Goal: Task Accomplishment & Management: Complete application form

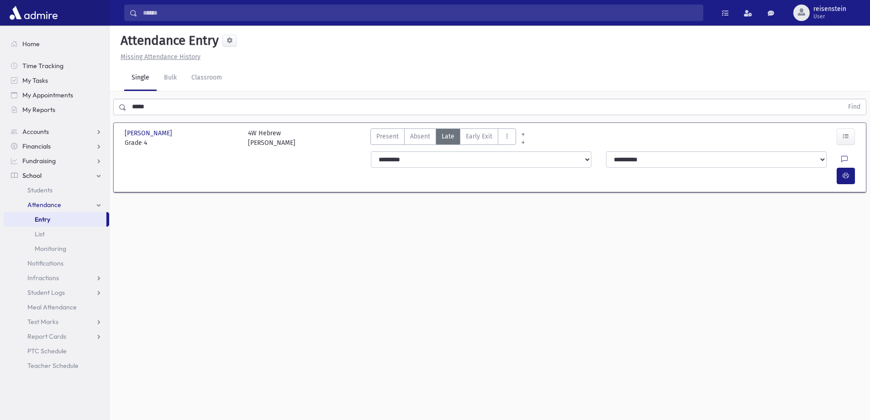
click at [179, 112] on input "*****" at bounding box center [484, 107] width 716 height 16
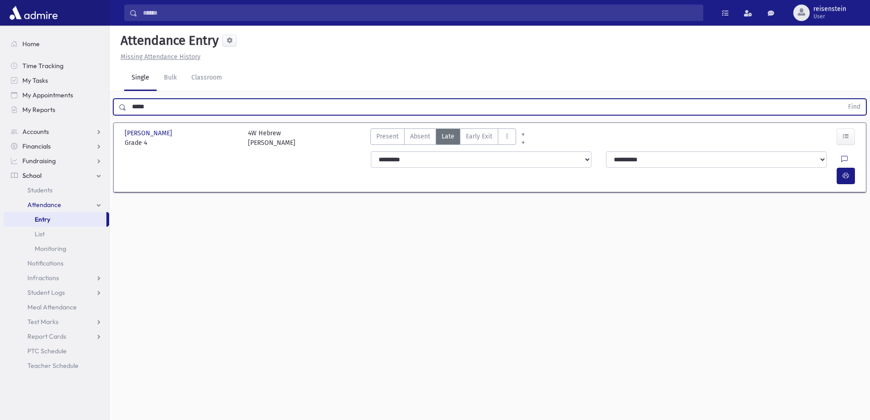
click at [178, 109] on input "*****" at bounding box center [484, 107] width 716 height 16
type input "*****"
click at [842, 99] on button "Find" at bounding box center [853, 107] width 23 height 16
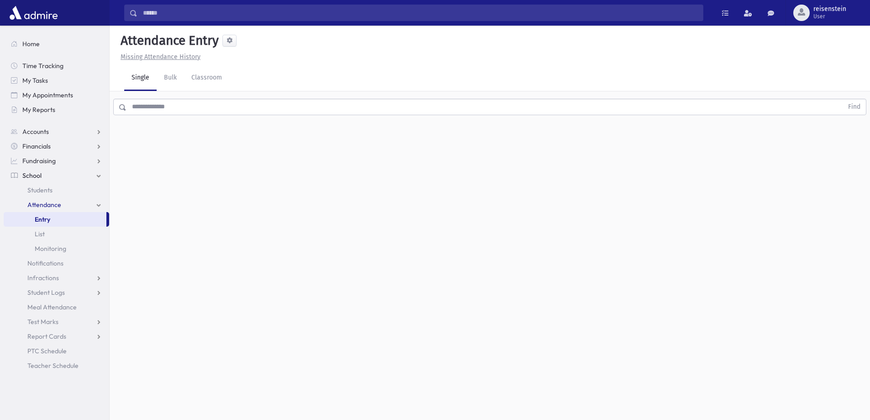
click at [152, 105] on input "text" at bounding box center [484, 107] width 716 height 16
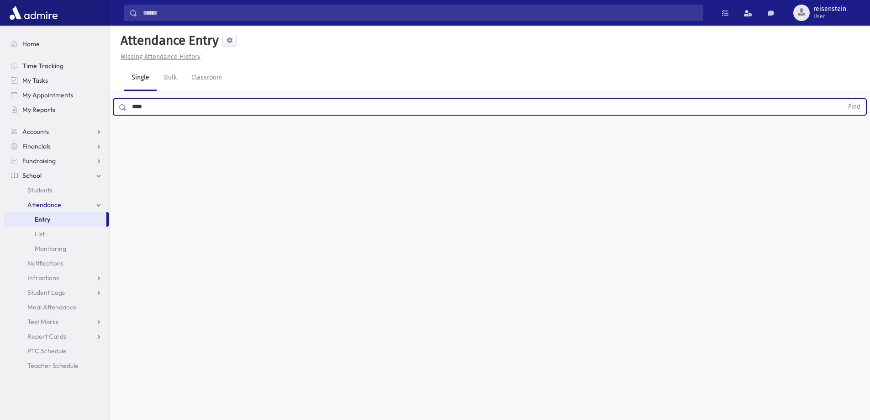
click at [842, 99] on button "Find" at bounding box center [853, 107] width 23 height 16
drag, startPoint x: 429, startPoint y: 138, endPoint x: 397, endPoint y: 122, distance: 35.7
click at [425, 137] on span "Absent" at bounding box center [420, 136] width 20 height 10
drag, startPoint x: 167, startPoint y: 108, endPoint x: 76, endPoint y: 109, distance: 90.9
click at [76, 109] on div "Search Results All Accounts" at bounding box center [435, 220] width 870 height 440
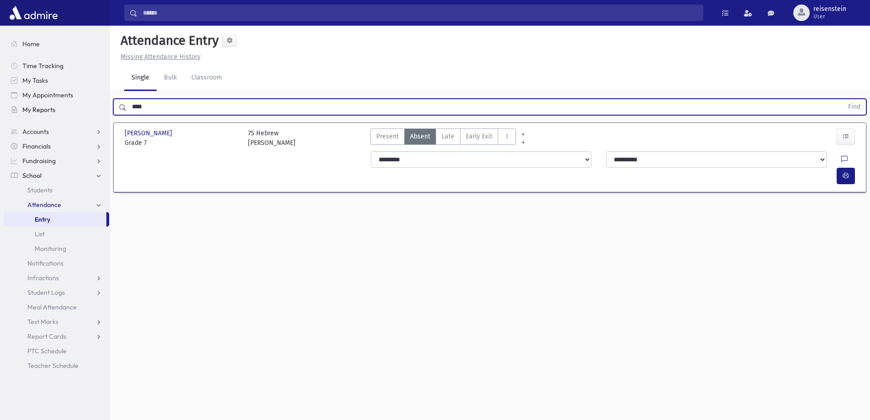
click at [842, 99] on button "Find" at bounding box center [853, 107] width 23 height 16
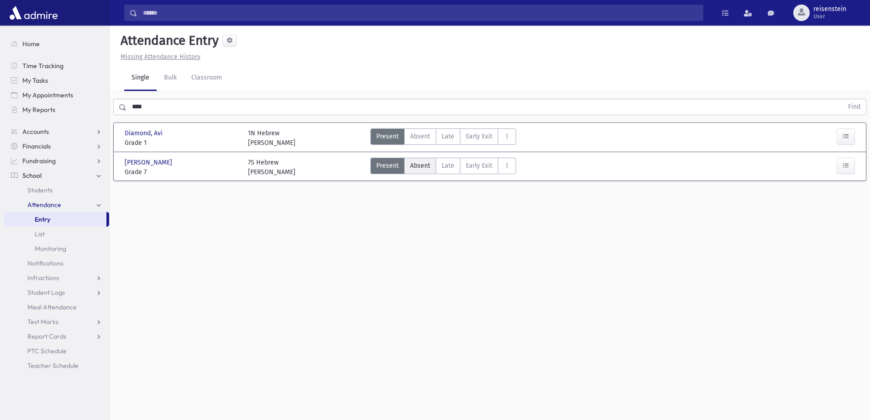
drag, startPoint x: 426, startPoint y: 164, endPoint x: 280, endPoint y: 138, distance: 148.4
click at [426, 164] on span "Absent" at bounding box center [420, 166] width 20 height 10
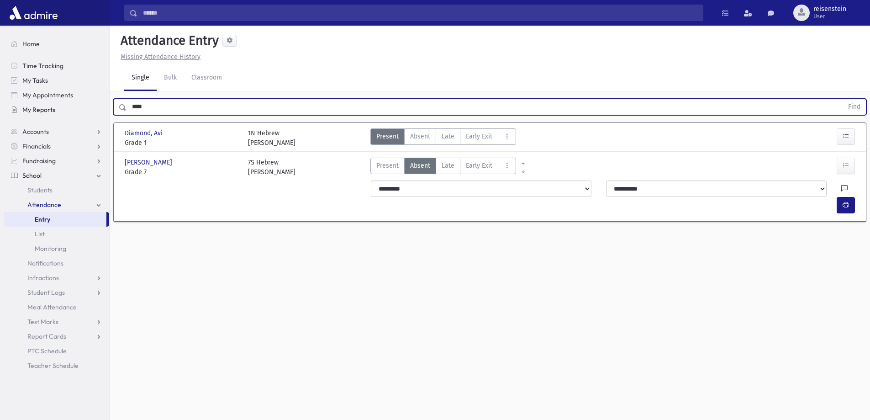
drag, startPoint x: 188, startPoint y: 108, endPoint x: 66, endPoint y: 116, distance: 122.2
click at [66, 122] on div "Search Results All Accounts" at bounding box center [435, 220] width 870 height 440
click at [842, 99] on button "Find" at bounding box center [853, 107] width 23 height 16
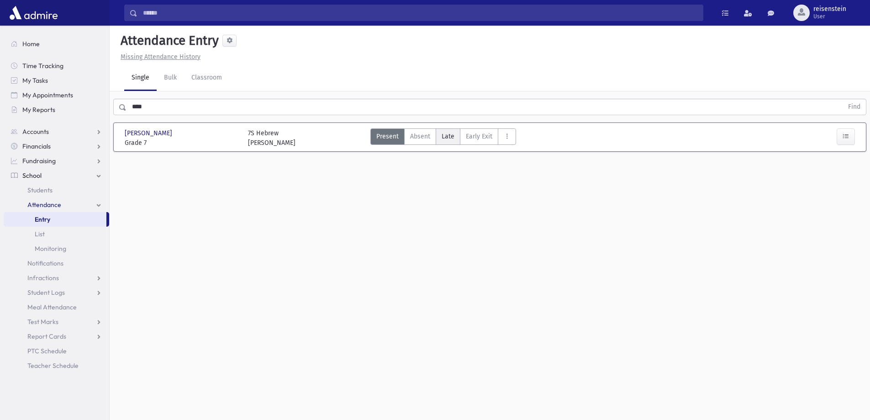
click at [445, 139] on span "Late" at bounding box center [447, 136] width 13 height 10
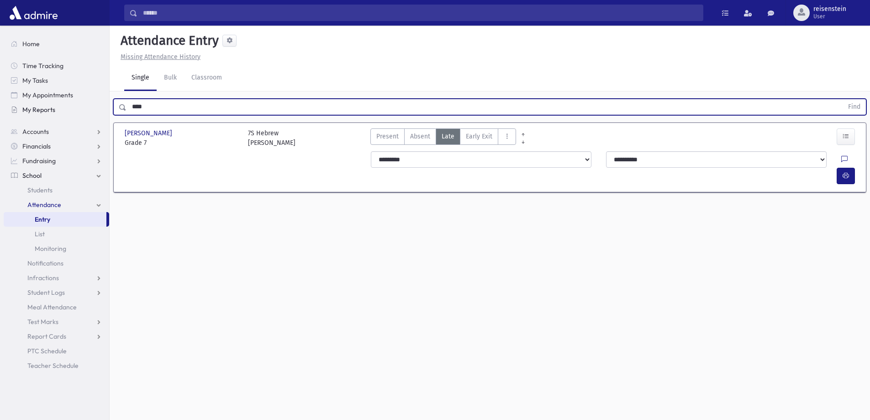
drag, startPoint x: 190, startPoint y: 105, endPoint x: 86, endPoint y: 116, distance: 104.7
click at [86, 116] on div "Search Results All Accounts" at bounding box center [435, 220] width 870 height 440
click at [842, 99] on button "Find" at bounding box center [853, 107] width 23 height 16
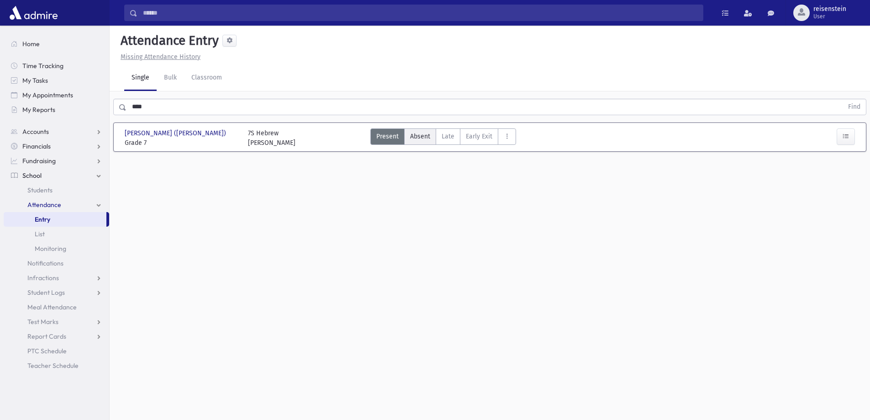
click at [407, 136] on label "Absent A" at bounding box center [420, 136] width 32 height 16
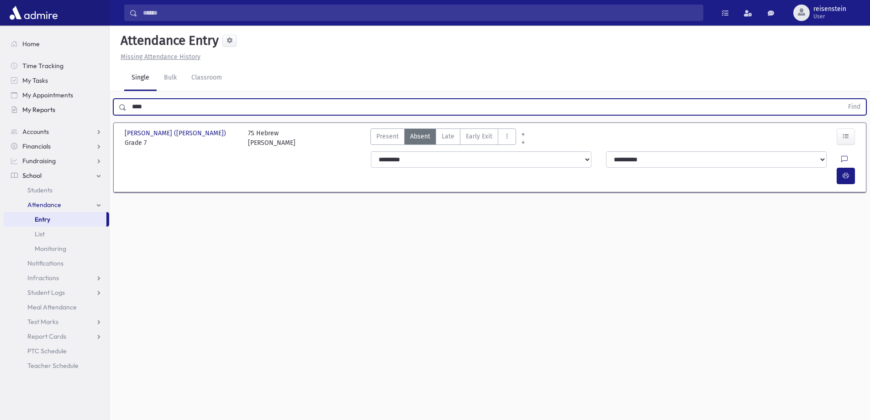
drag, startPoint x: 179, startPoint y: 110, endPoint x: 80, endPoint y: 110, distance: 98.6
click at [80, 110] on div "Search Results All Accounts" at bounding box center [435, 220] width 870 height 440
click at [842, 99] on button "Find" at bounding box center [853, 107] width 23 height 16
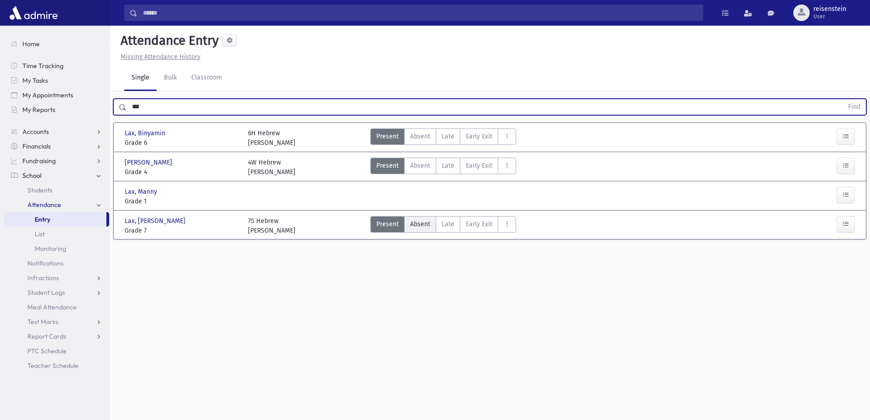
click at [421, 226] on span "Absent" at bounding box center [420, 224] width 20 height 10
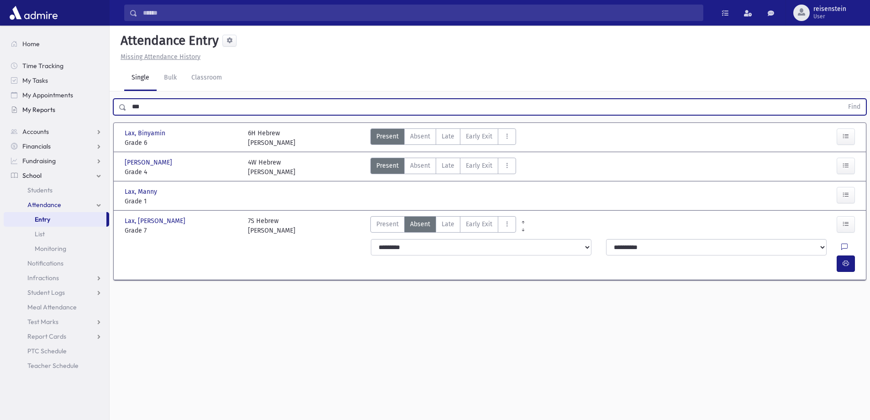
drag, startPoint x: 111, startPoint y: 110, endPoint x: 104, endPoint y: 110, distance: 7.8
click at [104, 110] on div "Search Results All Accounts" at bounding box center [435, 220] width 870 height 440
click at [842, 99] on button "Find" at bounding box center [853, 107] width 23 height 16
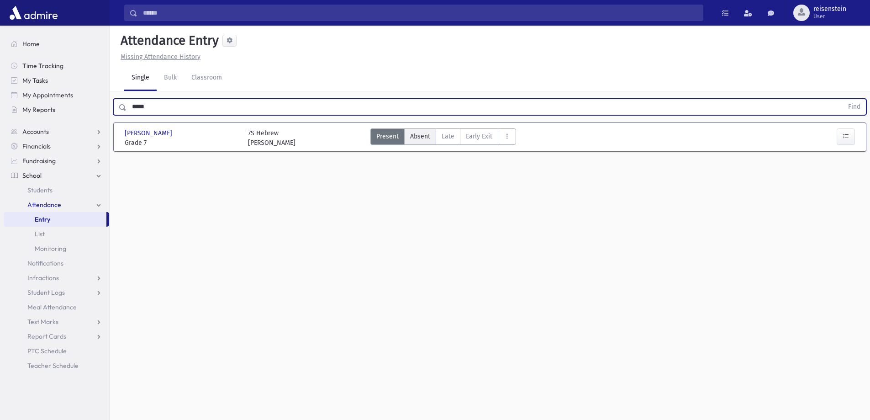
click at [420, 139] on span "Absent" at bounding box center [420, 136] width 20 height 10
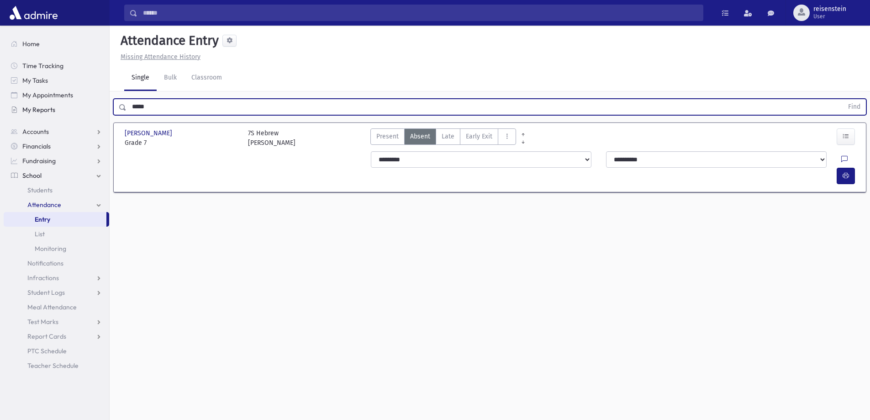
drag, startPoint x: 169, startPoint y: 112, endPoint x: 48, endPoint y: 114, distance: 121.5
click at [48, 114] on div "Search Results All Accounts" at bounding box center [435, 220] width 870 height 440
click at [842, 99] on button "Find" at bounding box center [853, 107] width 23 height 16
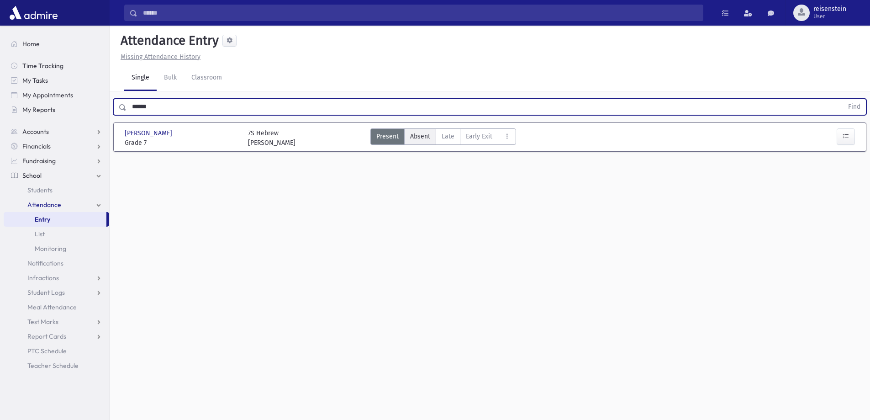
click at [455, 134] on label "Late L" at bounding box center [448, 136] width 25 height 16
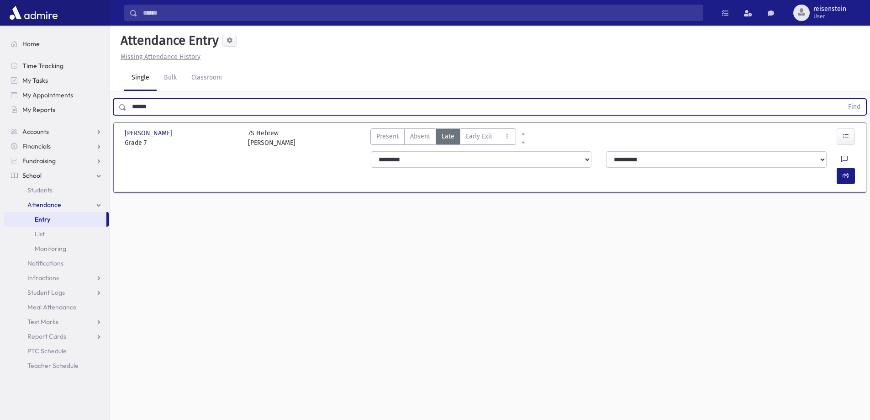
drag, startPoint x: 214, startPoint y: 114, endPoint x: 57, endPoint y: 121, distance: 157.7
click at [57, 121] on div "Search Results All Accounts" at bounding box center [435, 220] width 870 height 440
click at [842, 99] on button "Find" at bounding box center [853, 107] width 23 height 16
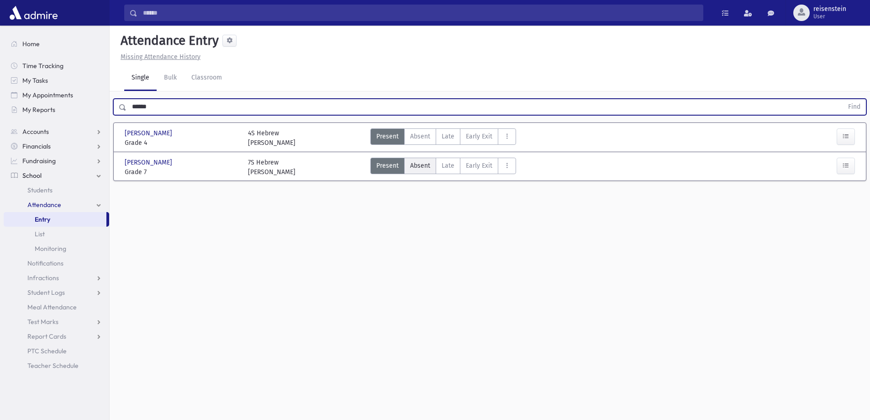
click at [412, 164] on span "Absent" at bounding box center [420, 166] width 20 height 10
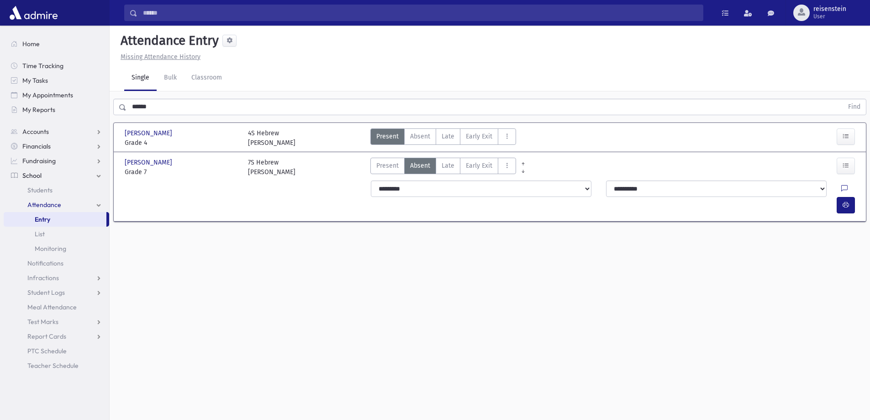
click at [180, 110] on input "******" at bounding box center [484, 107] width 716 height 16
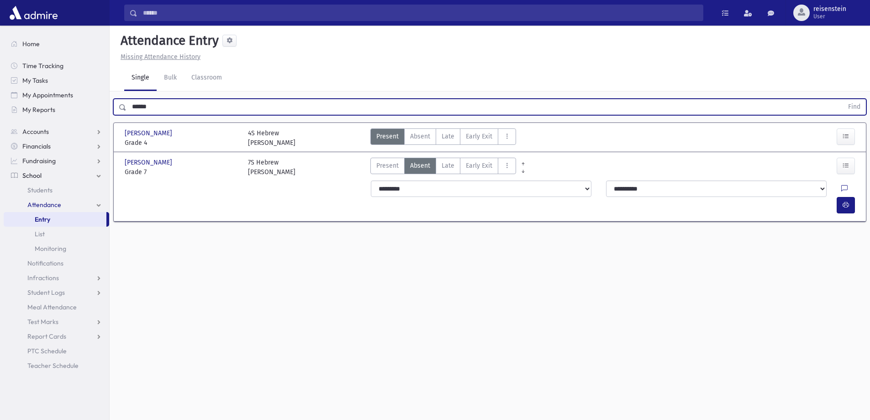
click at [180, 110] on input "******" at bounding box center [484, 107] width 716 height 16
click at [842, 99] on button "Find" at bounding box center [853, 107] width 23 height 16
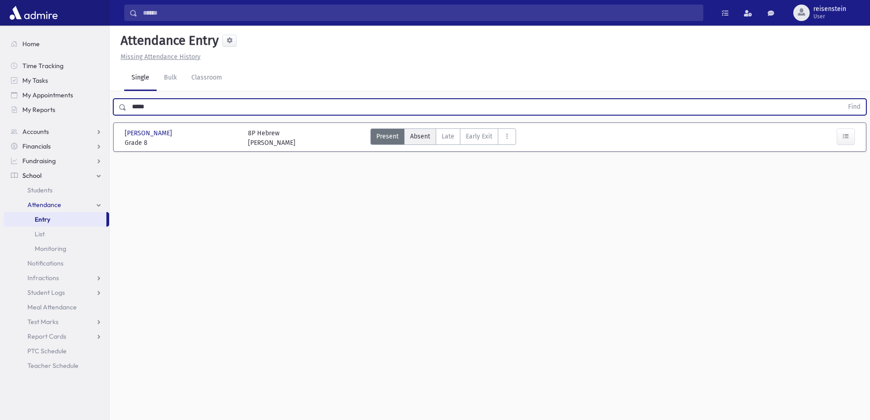
click at [419, 133] on span "Absent" at bounding box center [420, 136] width 20 height 10
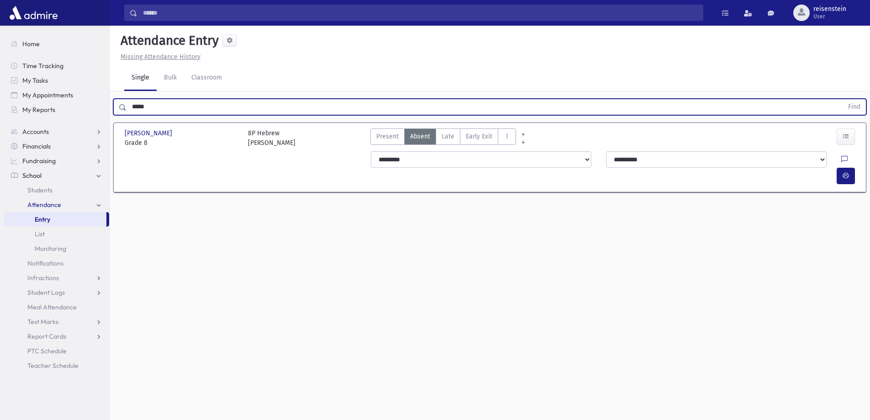
drag, startPoint x: 199, startPoint y: 108, endPoint x: -4, endPoint y: 106, distance: 203.2
click at [0, 106] on html "Search Results All Accounts My Accounts Opportunities Students" at bounding box center [435, 210] width 870 height 420
click at [842, 99] on button "Find" at bounding box center [853, 107] width 23 height 16
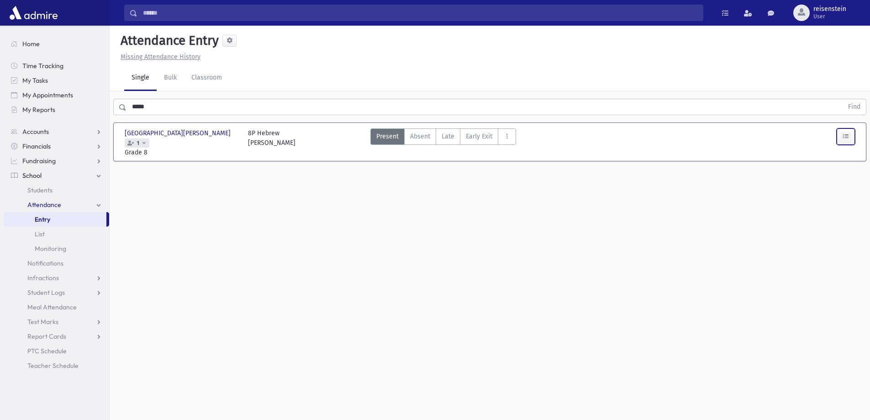
click at [851, 135] on button "button" at bounding box center [845, 136] width 18 height 16
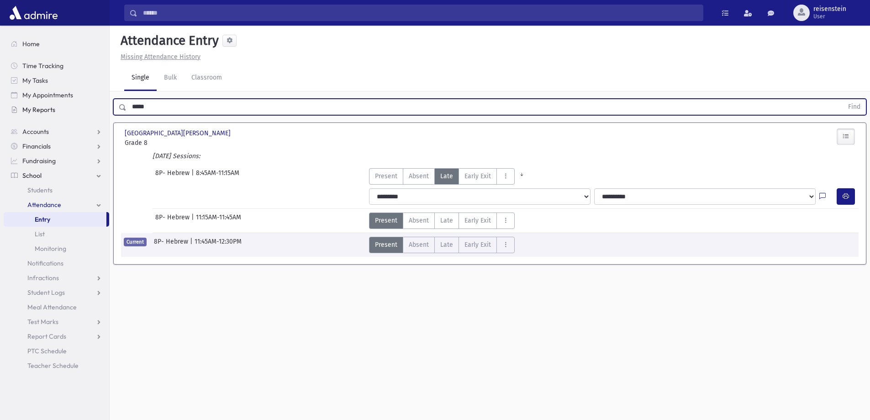
drag, startPoint x: 182, startPoint y: 105, endPoint x: 45, endPoint y: 103, distance: 137.0
click at [48, 105] on div "Search Results All Accounts" at bounding box center [435, 220] width 870 height 440
click at [842, 99] on button "Find" at bounding box center [853, 107] width 23 height 16
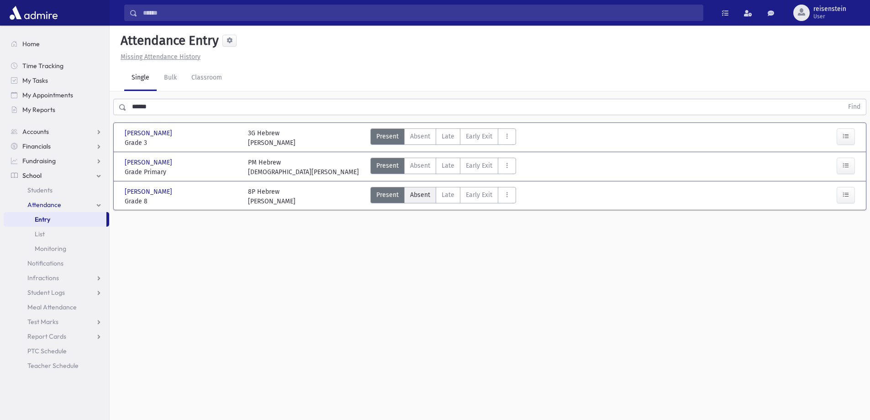
click at [418, 196] on span "Absent" at bounding box center [420, 195] width 20 height 10
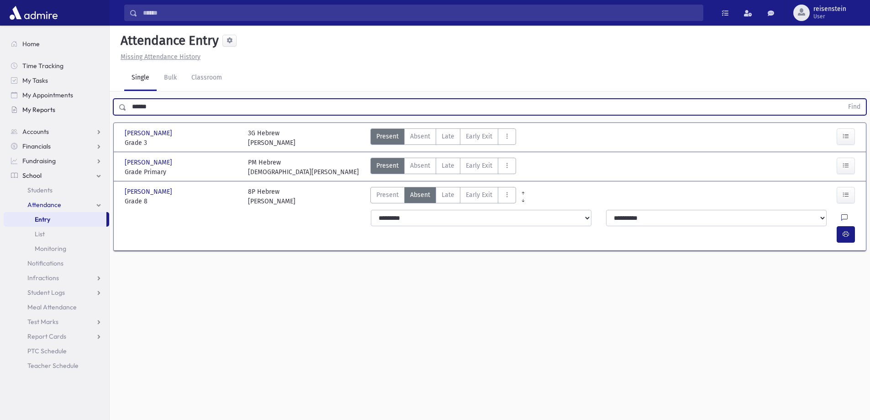
drag, startPoint x: 171, startPoint y: 102, endPoint x: 42, endPoint y: 109, distance: 128.5
click at [42, 109] on div "Search Results All Accounts" at bounding box center [435, 220] width 870 height 440
click at [842, 99] on button "Find" at bounding box center [853, 107] width 23 height 16
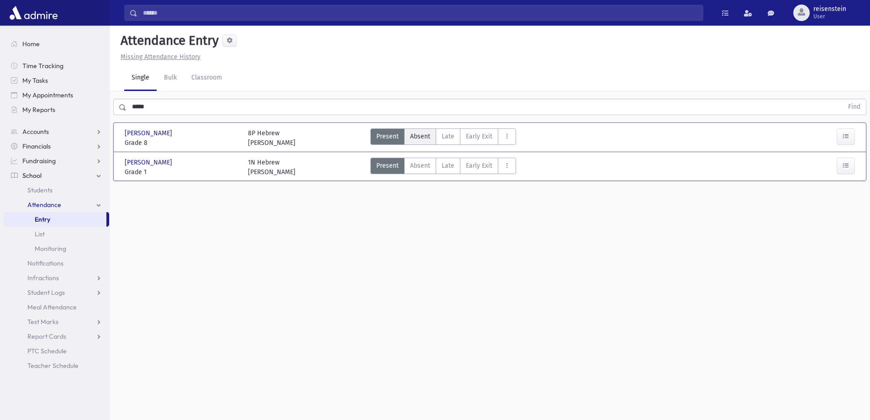
click at [419, 138] on span "Absent" at bounding box center [420, 136] width 20 height 10
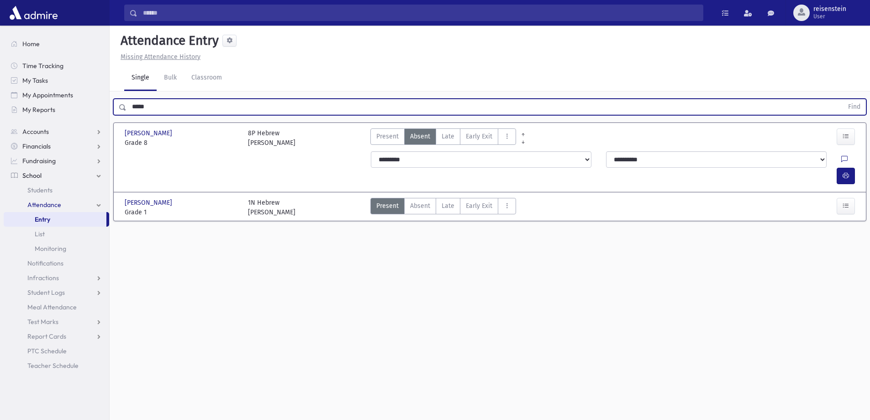
drag, startPoint x: 298, startPoint y: 110, endPoint x: 110, endPoint y: 112, distance: 188.1
click at [110, 112] on div "***** Find" at bounding box center [490, 104] width 760 height 27
click at [842, 99] on button "Find" at bounding box center [853, 107] width 23 height 16
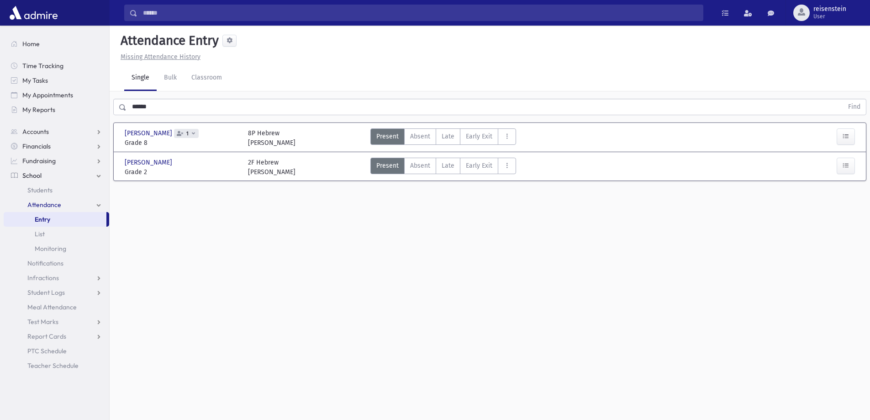
drag, startPoint x: 835, startPoint y: 132, endPoint x: 817, endPoint y: 129, distance: 18.5
click at [836, 132] on div at bounding box center [829, 137] width 62 height 19
click at [843, 131] on button "button" at bounding box center [845, 136] width 18 height 16
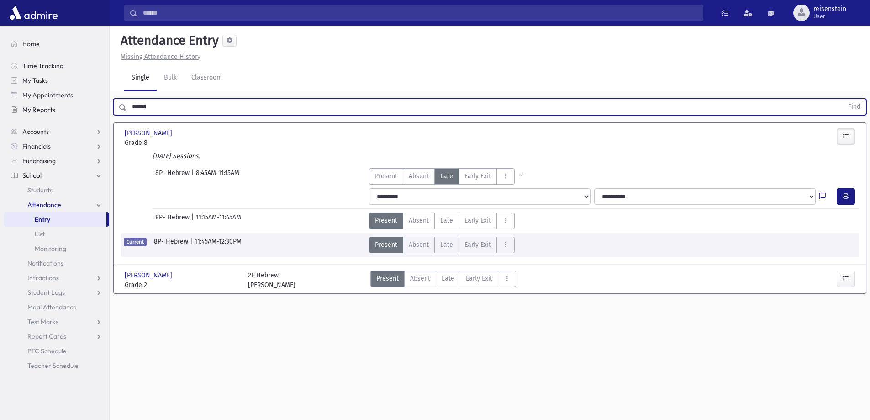
drag, startPoint x: 152, startPoint y: 102, endPoint x: 85, endPoint y: 105, distance: 67.7
click at [85, 105] on div "Search Results All Accounts" at bounding box center [435, 220] width 870 height 440
click at [842, 99] on button "Find" at bounding box center [853, 107] width 23 height 16
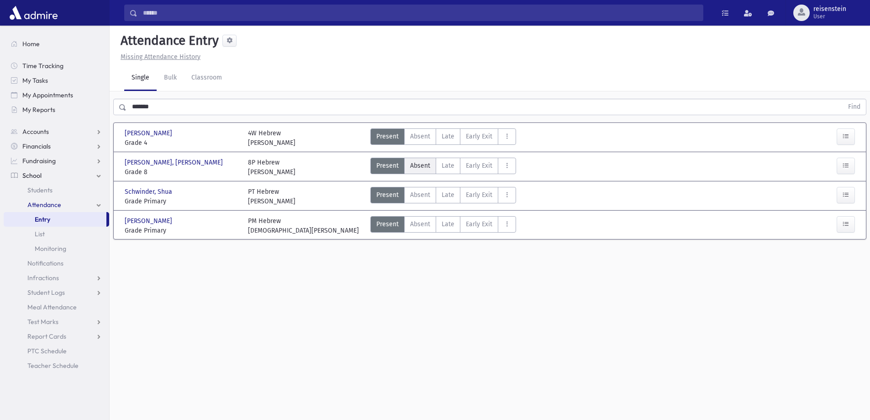
drag, startPoint x: 416, startPoint y: 165, endPoint x: 242, endPoint y: 106, distance: 184.7
click at [414, 165] on span "Absent" at bounding box center [420, 166] width 20 height 10
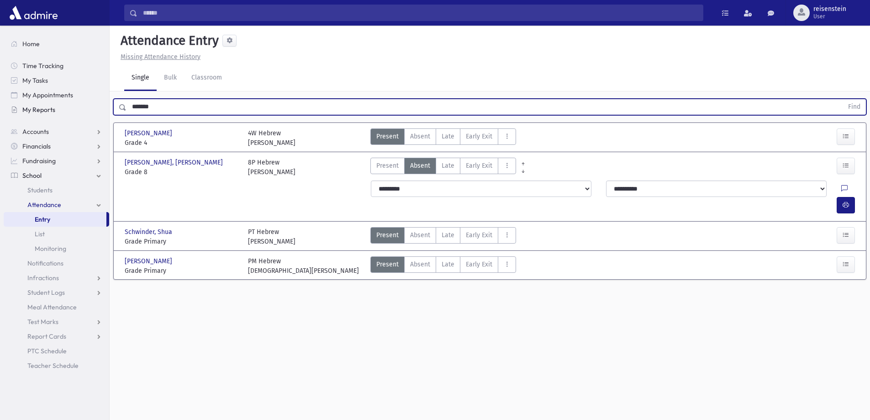
drag, startPoint x: 122, startPoint y: 109, endPoint x: 97, endPoint y: 109, distance: 25.6
click at [97, 109] on div "Search Results All Accounts" at bounding box center [435, 220] width 870 height 440
click at [842, 99] on button "Find" at bounding box center [853, 107] width 23 height 16
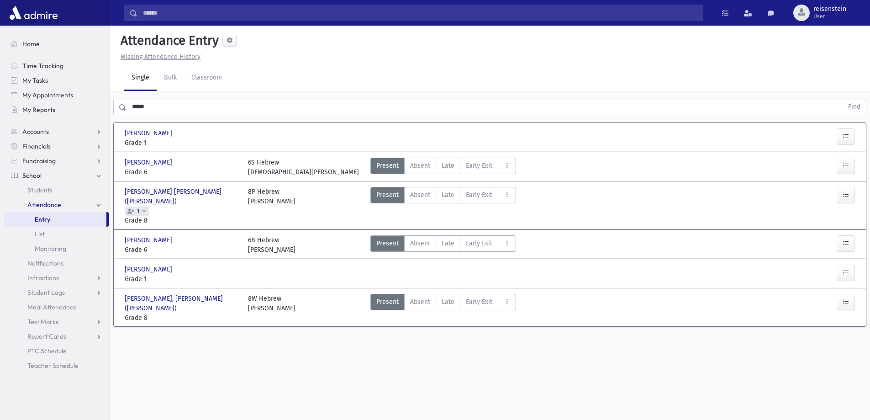
drag, startPoint x: 184, startPoint y: 97, endPoint x: 165, endPoint y: 104, distance: 20.2
click at [139, 105] on div "***** Find" at bounding box center [490, 104] width 760 height 27
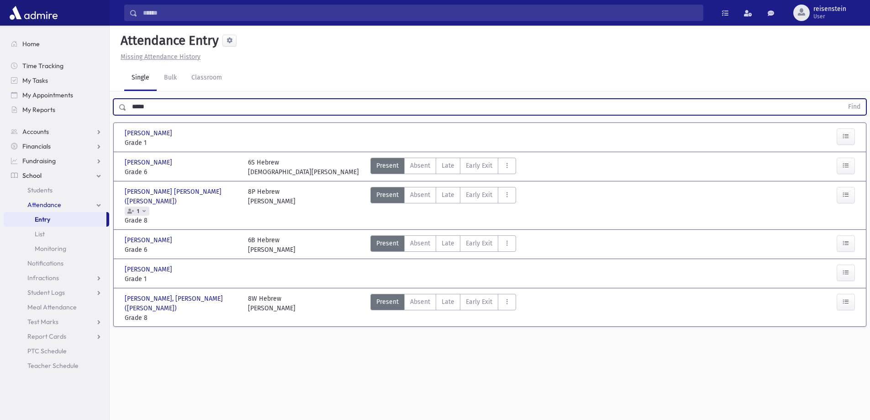
drag, startPoint x: 166, startPoint y: 104, endPoint x: 121, endPoint y: 109, distance: 45.5
click at [121, 109] on div "***** Find" at bounding box center [489, 107] width 753 height 16
click at [842, 99] on button "Find" at bounding box center [853, 107] width 23 height 16
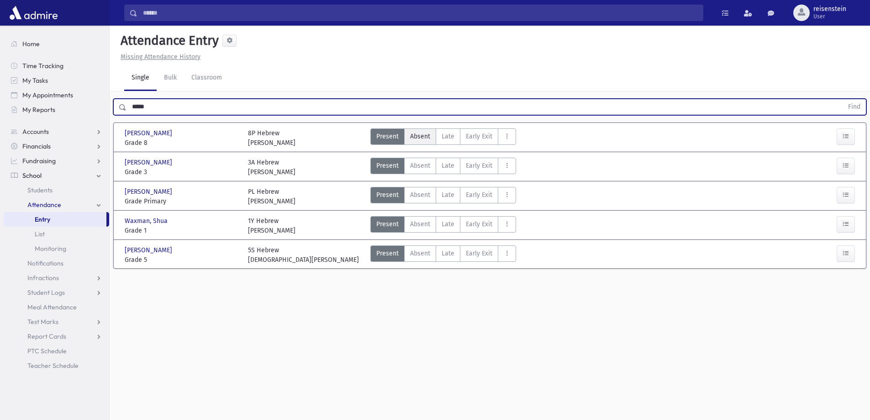
click at [415, 129] on label "Absent A" at bounding box center [420, 136] width 32 height 16
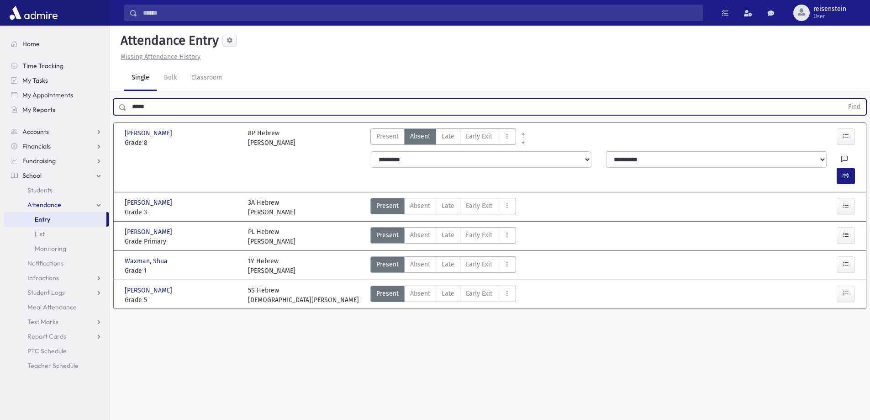
drag, startPoint x: 167, startPoint y: 108, endPoint x: 111, endPoint y: 109, distance: 55.7
click at [111, 109] on div "***** Find" at bounding box center [490, 104] width 760 height 27
click at [842, 99] on button "Find" at bounding box center [853, 107] width 23 height 16
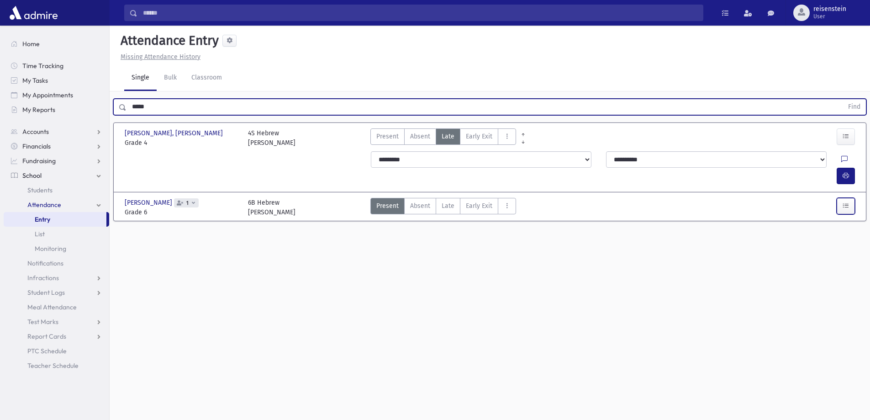
click at [845, 202] on icon "button" at bounding box center [845, 206] width 6 height 8
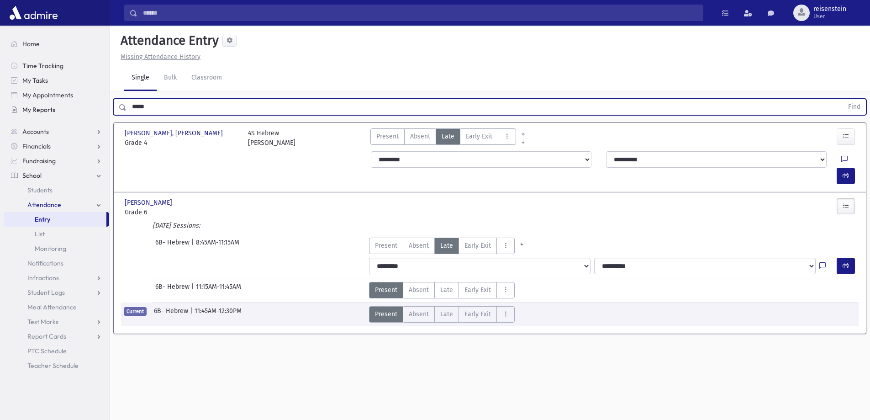
drag, startPoint x: 103, startPoint y: 107, endPoint x: 84, endPoint y: 107, distance: 19.6
click at [84, 107] on div "Search Results All Accounts" at bounding box center [435, 220] width 870 height 440
click at [842, 99] on button "Find" at bounding box center [853, 107] width 23 height 16
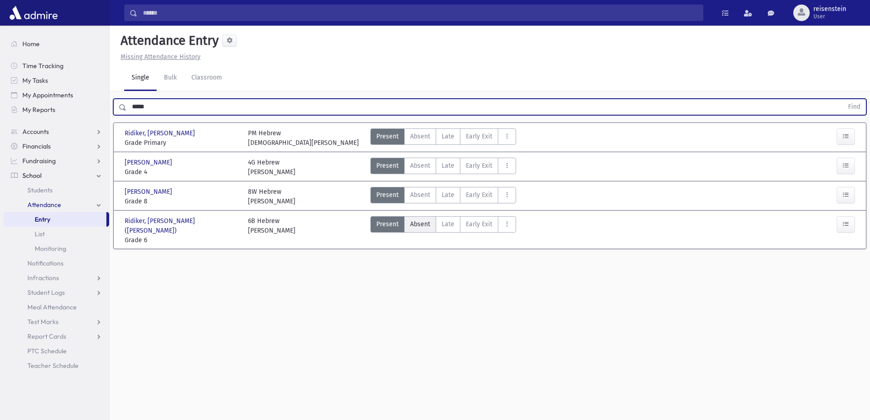
click at [425, 226] on span "Absent" at bounding box center [420, 224] width 20 height 10
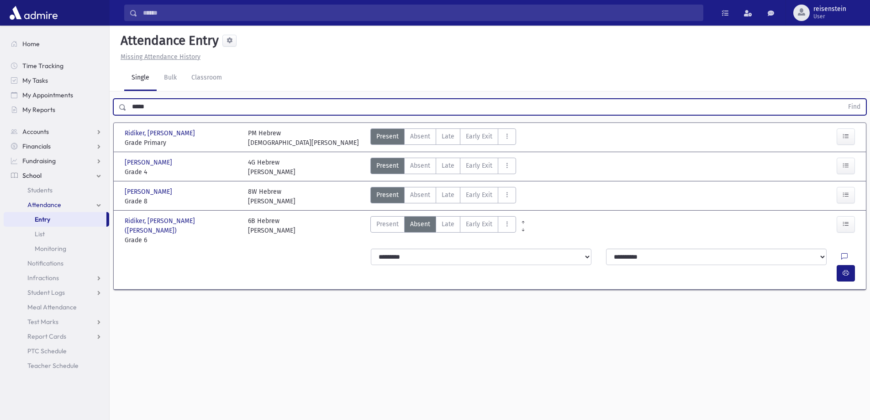
drag, startPoint x: 164, startPoint y: 107, endPoint x: 131, endPoint y: 106, distance: 33.3
click at [131, 106] on input "*****" at bounding box center [484, 107] width 716 height 16
click at [842, 99] on button "Find" at bounding box center [853, 107] width 23 height 16
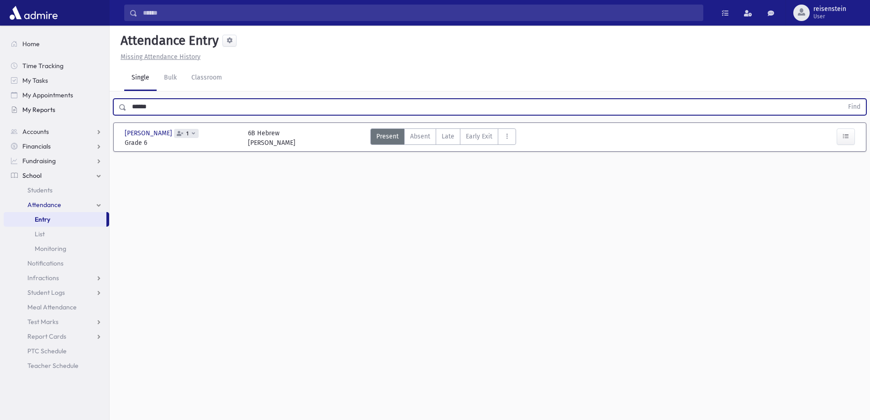
drag, startPoint x: 170, startPoint y: 105, endPoint x: 95, endPoint y: 113, distance: 75.7
click at [95, 113] on div "Search Results All Accounts" at bounding box center [435, 220] width 870 height 440
click at [842, 99] on button "Find" at bounding box center [853, 107] width 23 height 16
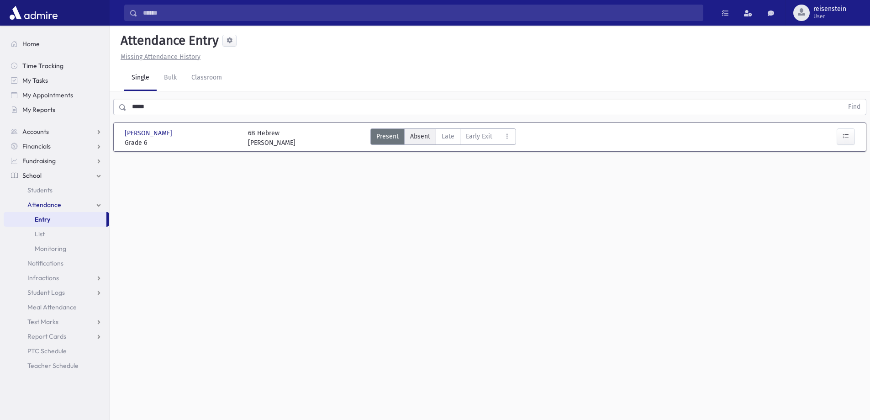
click at [421, 132] on span "Absent" at bounding box center [420, 136] width 20 height 10
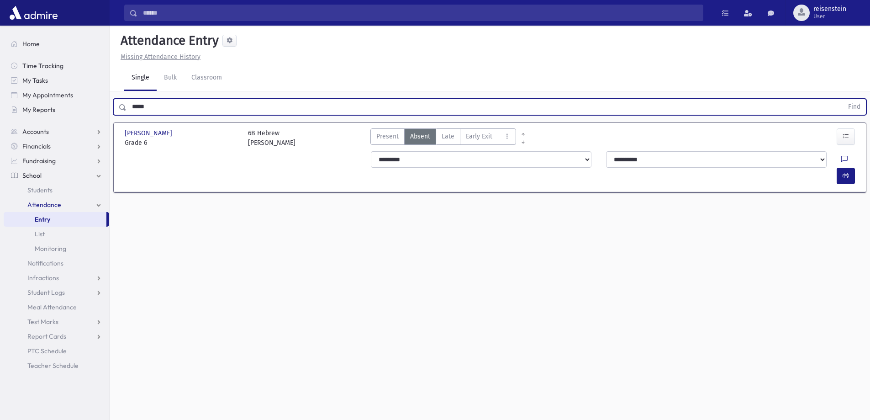
drag, startPoint x: 186, startPoint y: 104, endPoint x: 116, endPoint y: 106, distance: 69.9
click at [116, 106] on div "***** Find" at bounding box center [489, 107] width 753 height 16
click at [842, 99] on button "Find" at bounding box center [853, 107] width 23 height 16
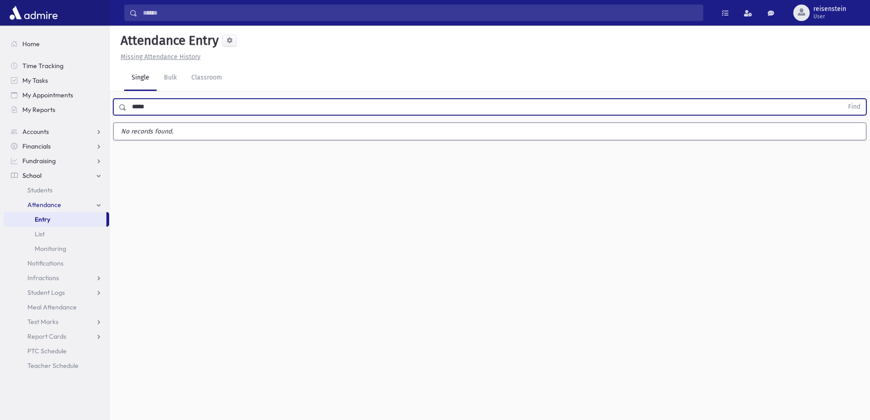
click at [842, 99] on button "Find" at bounding box center [853, 107] width 23 height 16
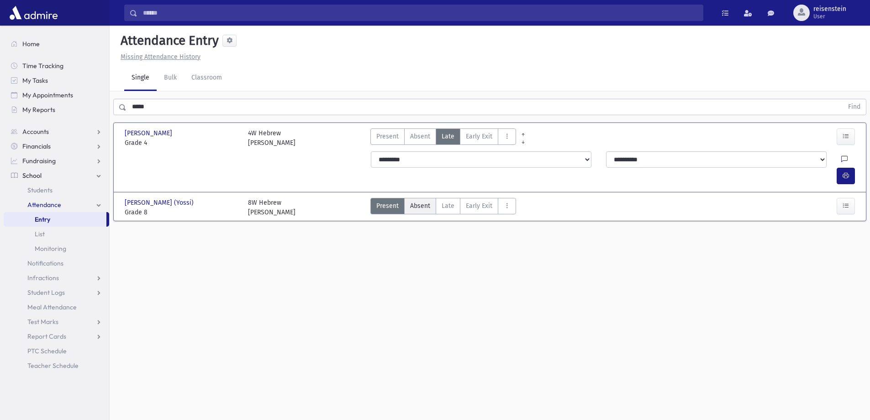
click at [420, 201] on span "Absent" at bounding box center [420, 206] width 20 height 10
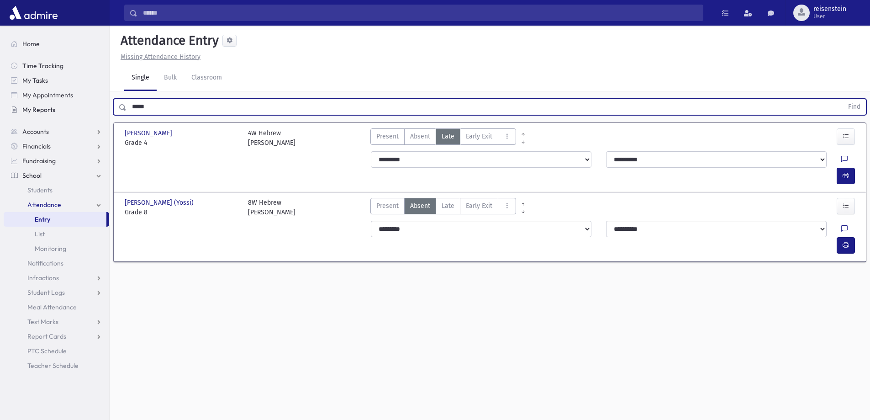
drag, startPoint x: 171, startPoint y: 106, endPoint x: 71, endPoint y: 108, distance: 100.0
click at [71, 108] on div "Search Results All Accounts" at bounding box center [435, 220] width 870 height 440
click at [842, 99] on button "Find" at bounding box center [853, 107] width 23 height 16
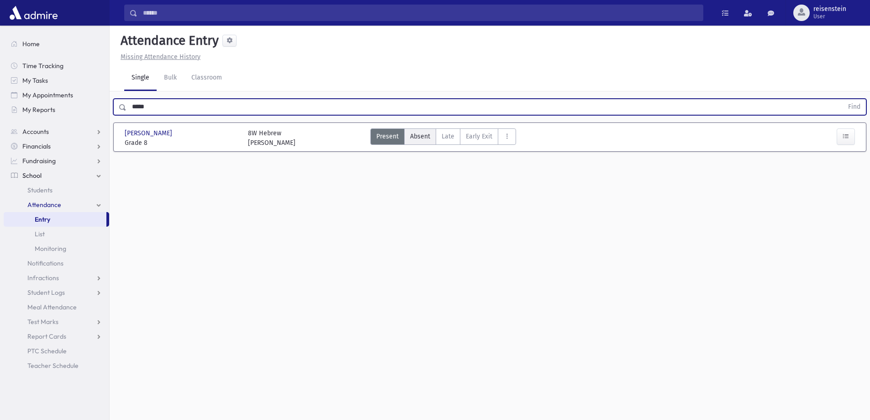
drag, startPoint x: 415, startPoint y: 140, endPoint x: 249, endPoint y: 103, distance: 169.9
click at [413, 140] on span "Absent" at bounding box center [420, 136] width 20 height 10
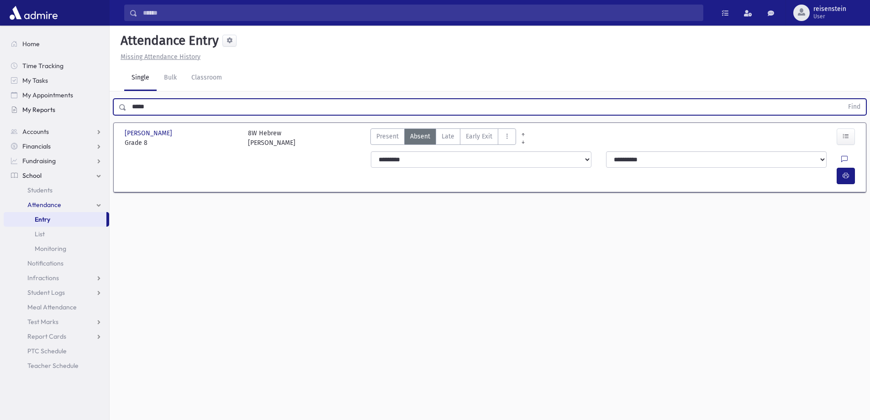
drag, startPoint x: 213, startPoint y: 106, endPoint x: 100, endPoint y: 116, distance: 114.2
click at [100, 116] on div "Search Results All Accounts" at bounding box center [435, 220] width 870 height 440
click at [842, 99] on button "Find" at bounding box center [853, 107] width 23 height 16
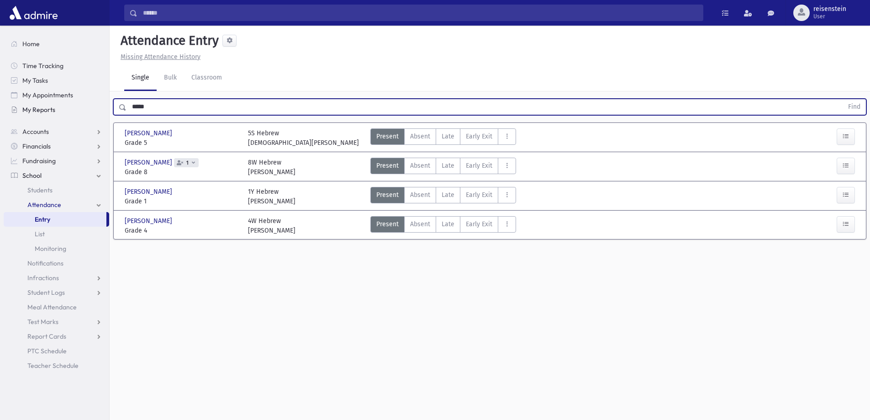
drag, startPoint x: 216, startPoint y: 104, endPoint x: 89, endPoint y: 112, distance: 127.2
click at [89, 112] on div "Search Results All Accounts" at bounding box center [435, 220] width 870 height 440
click at [840, 192] on button "button" at bounding box center [845, 195] width 18 height 16
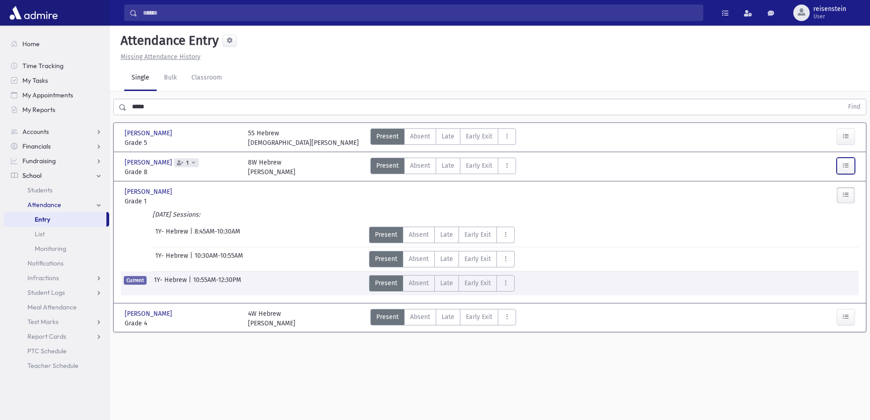
click at [846, 169] on icon "button" at bounding box center [845, 166] width 6 height 8
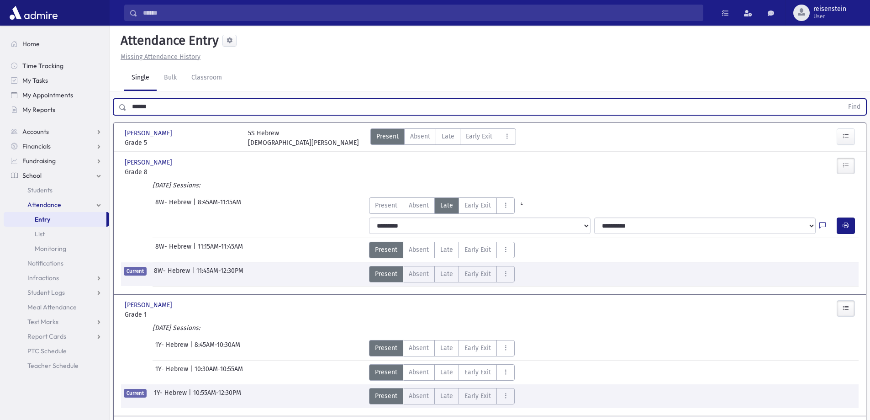
click at [842, 99] on button "Find" at bounding box center [853, 107] width 23 height 16
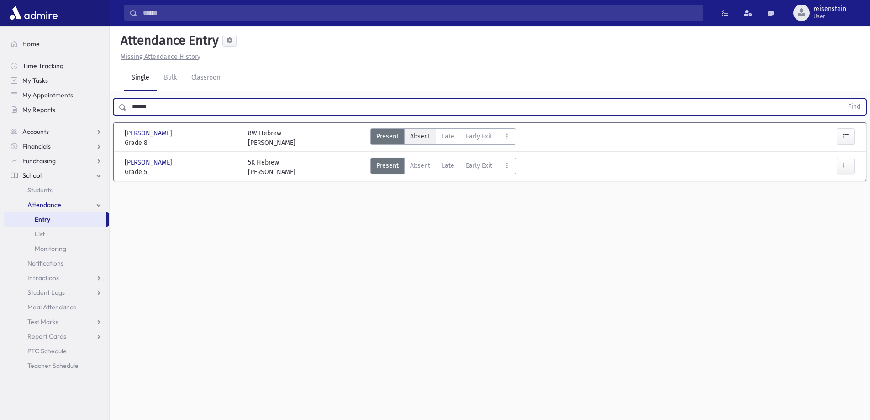
click at [414, 136] on span "Absent" at bounding box center [420, 136] width 20 height 10
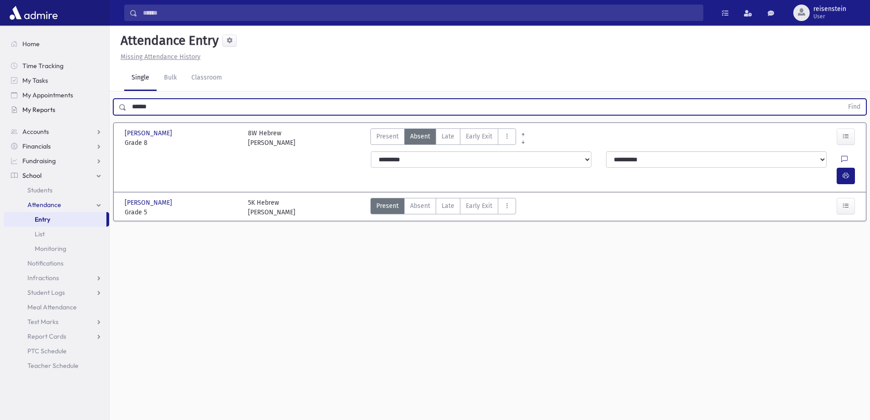
drag, startPoint x: 227, startPoint y: 106, endPoint x: 98, endPoint y: 104, distance: 128.8
click at [98, 105] on div "Search Results All Accounts" at bounding box center [435, 220] width 870 height 440
click at [842, 99] on button "Find" at bounding box center [853, 107] width 23 height 16
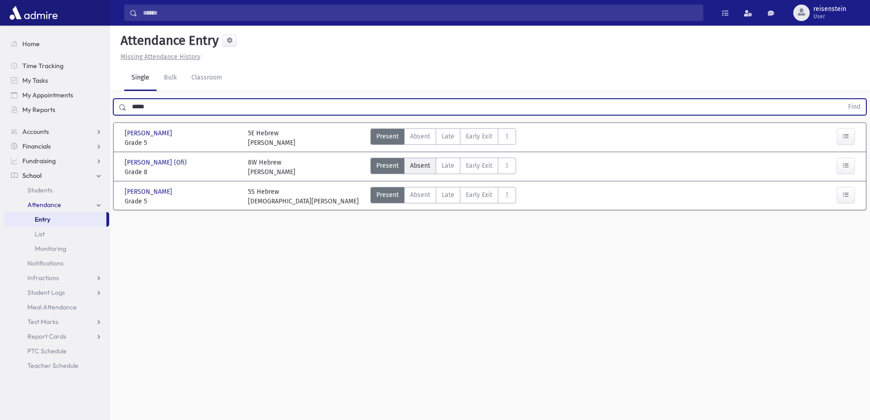
click at [422, 169] on span "Absent" at bounding box center [420, 166] width 20 height 10
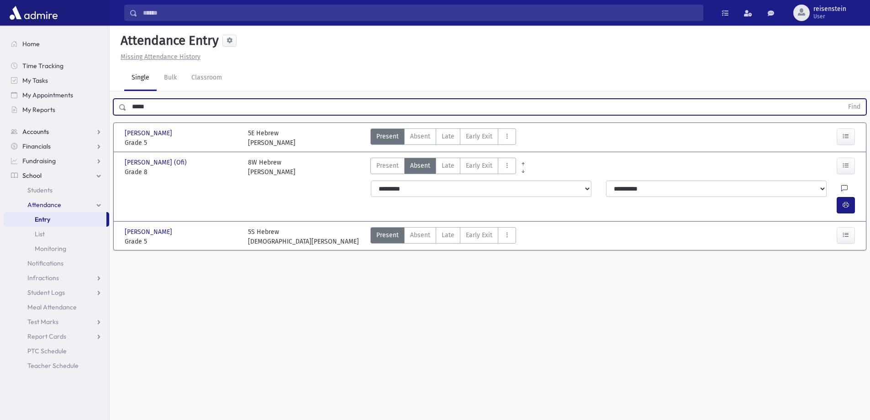
drag, startPoint x: 230, startPoint y: 101, endPoint x: 34, endPoint y: 127, distance: 197.1
click at [34, 127] on div "Search Results All Accounts" at bounding box center [435, 220] width 870 height 440
click at [842, 99] on button "Find" at bounding box center [853, 107] width 23 height 16
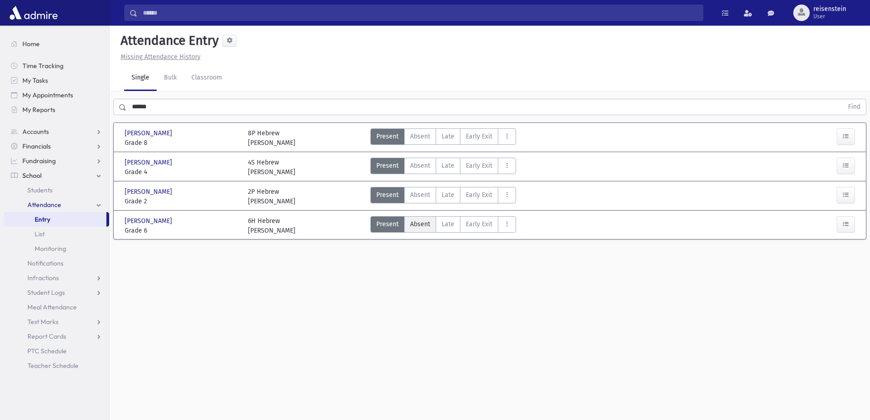
click at [422, 223] on span "Absent" at bounding box center [420, 224] width 20 height 10
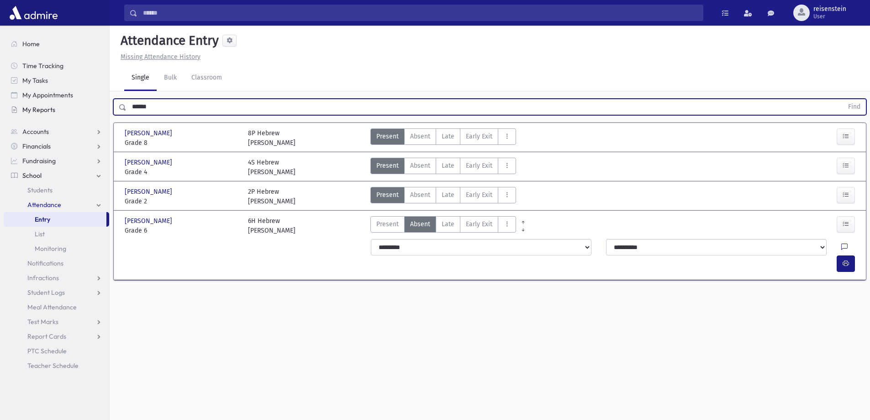
drag, startPoint x: 245, startPoint y: 104, endPoint x: 95, endPoint y: 114, distance: 150.5
click at [95, 114] on div "Search Results All Accounts" at bounding box center [435, 220] width 870 height 440
click at [842, 99] on button "Find" at bounding box center [853, 107] width 23 height 16
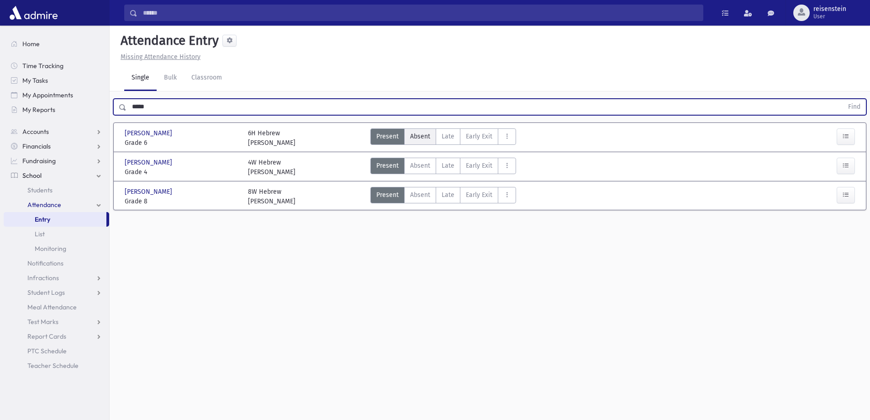
click at [425, 131] on span "Absent" at bounding box center [420, 136] width 20 height 10
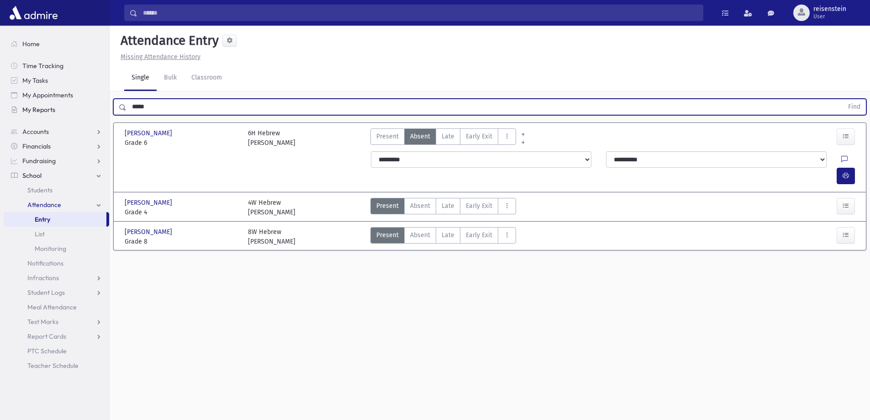
drag, startPoint x: 177, startPoint y: 105, endPoint x: 86, endPoint y: 112, distance: 91.1
click at [86, 112] on div "Search Results All Accounts" at bounding box center [435, 220] width 870 height 440
click at [842, 99] on button "Find" at bounding box center [853, 107] width 23 height 16
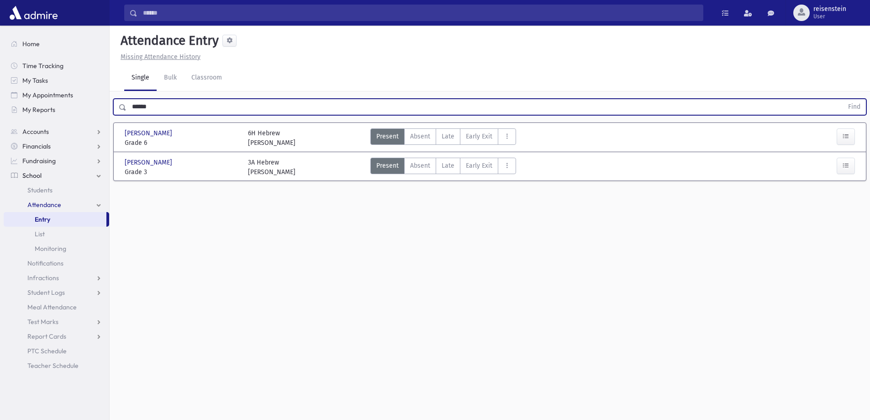
drag, startPoint x: 418, startPoint y: 132, endPoint x: 263, endPoint y: 124, distance: 155.4
click at [411, 132] on span "Absent" at bounding box center [420, 136] width 20 height 10
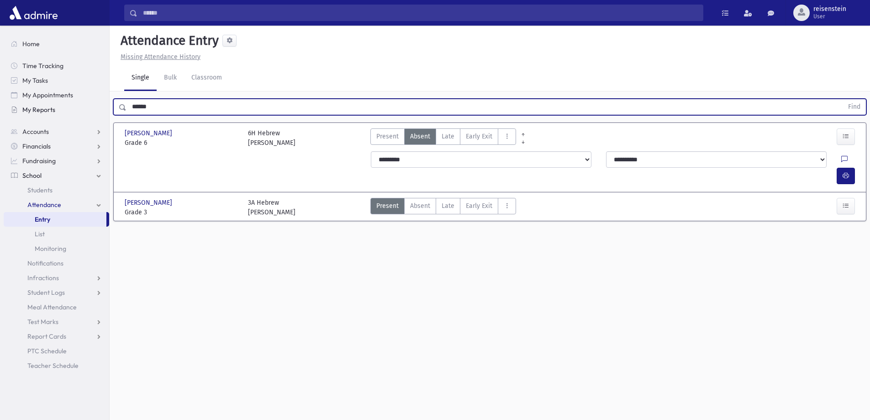
drag, startPoint x: 189, startPoint y: 103, endPoint x: 81, endPoint y: 107, distance: 108.7
click at [81, 107] on div "Search Results All Accounts" at bounding box center [435, 220] width 870 height 440
type input "*"
click at [842, 99] on button "Find" at bounding box center [853, 107] width 23 height 16
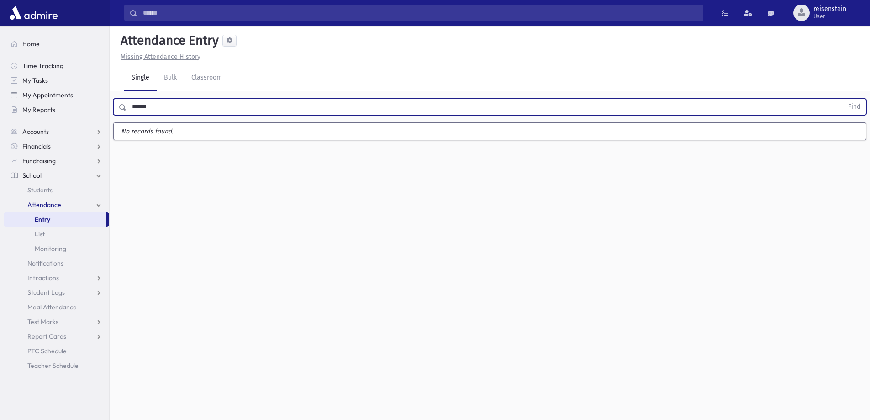
click at [842, 99] on button "Find" at bounding box center [853, 107] width 23 height 16
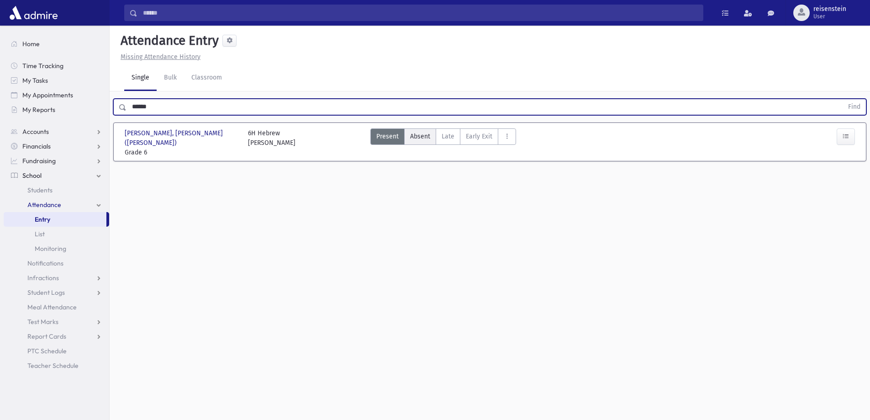
click at [426, 132] on span "Absent" at bounding box center [420, 136] width 20 height 10
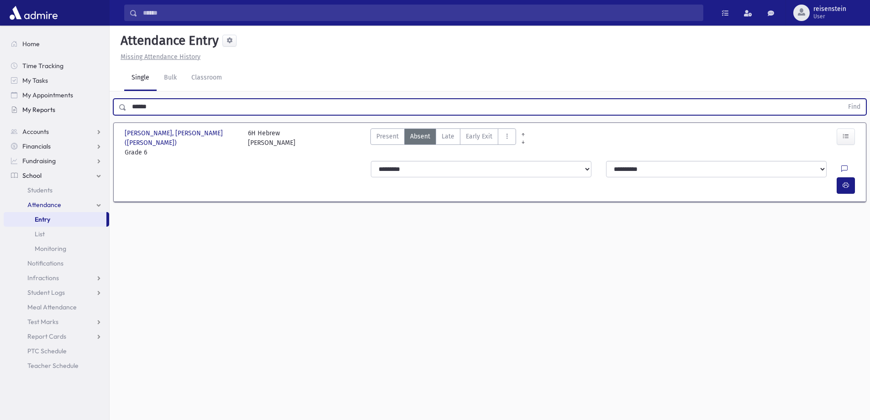
drag, startPoint x: 168, startPoint y: 106, endPoint x: 66, endPoint y: 105, distance: 102.3
click at [66, 105] on div "Search Results All Accounts" at bounding box center [435, 220] width 870 height 440
click at [842, 99] on button "Find" at bounding box center [853, 107] width 23 height 16
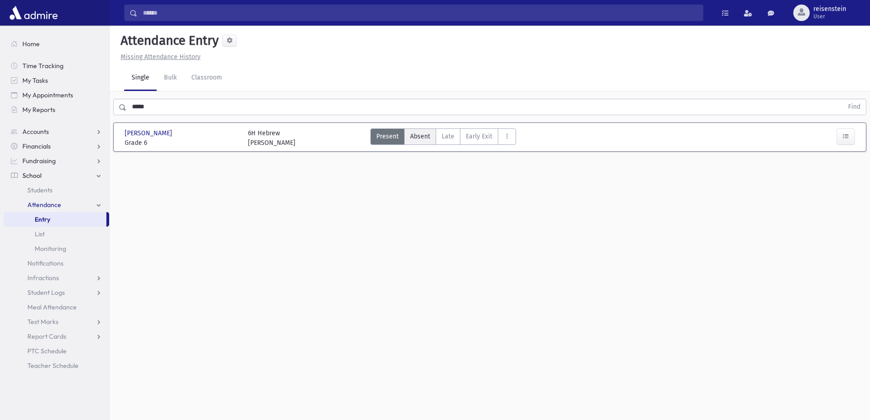
click at [419, 132] on span "Absent" at bounding box center [420, 136] width 20 height 10
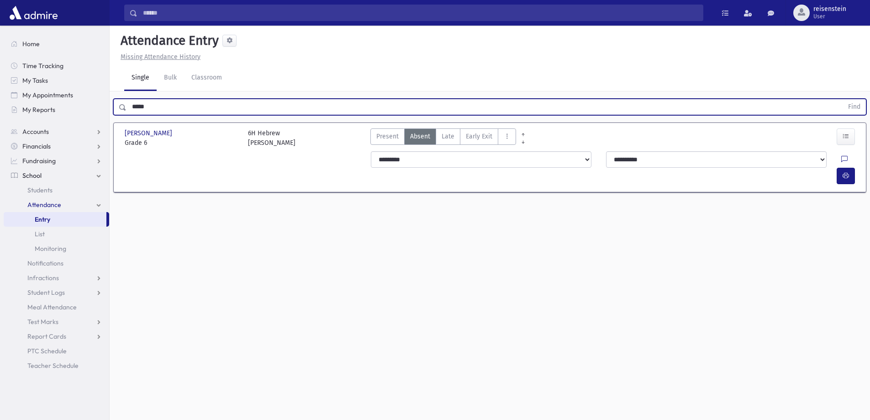
drag, startPoint x: 169, startPoint y: 114, endPoint x: 130, endPoint y: 116, distance: 39.4
click at [130, 116] on div "***** Find" at bounding box center [490, 104] width 760 height 27
click at [842, 99] on button "Find" at bounding box center [853, 107] width 23 height 16
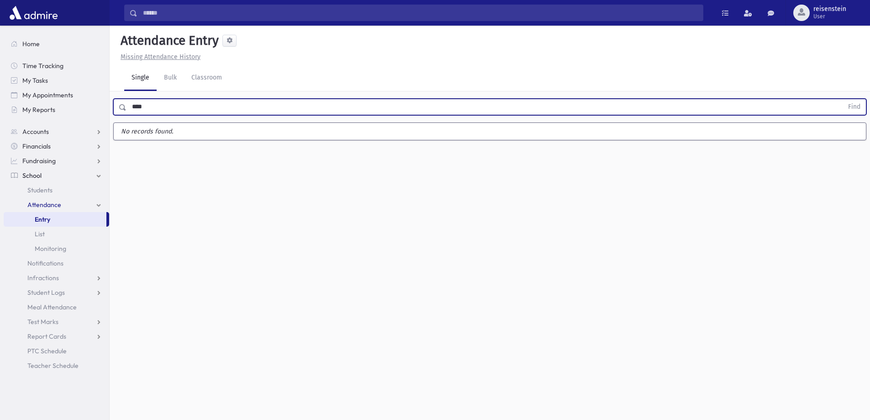
click at [842, 99] on button "Find" at bounding box center [853, 107] width 23 height 16
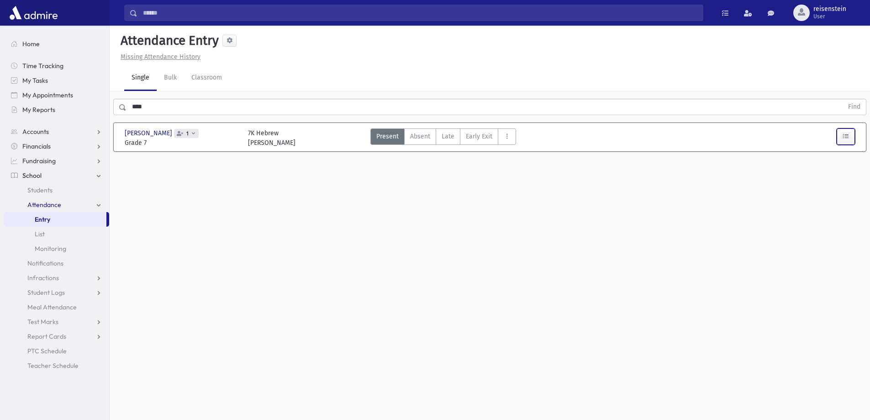
click at [840, 140] on button "button" at bounding box center [845, 136] width 18 height 16
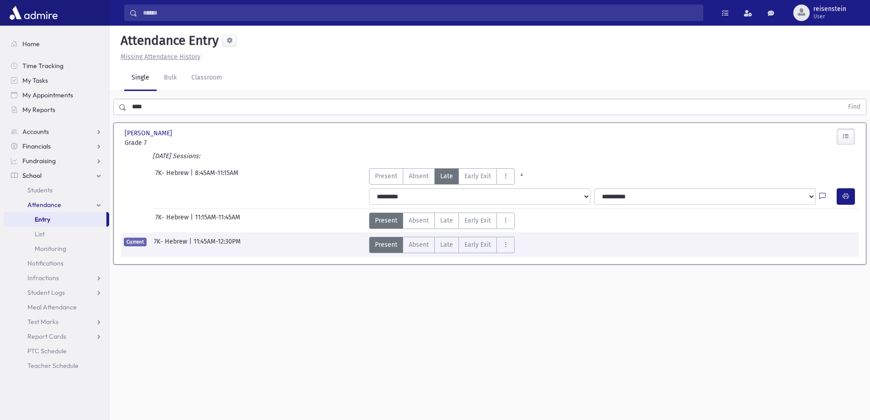
drag, startPoint x: 202, startPoint y: 99, endPoint x: 123, endPoint y: 109, distance: 80.1
click at [123, 109] on div "**** Find" at bounding box center [490, 104] width 760 height 27
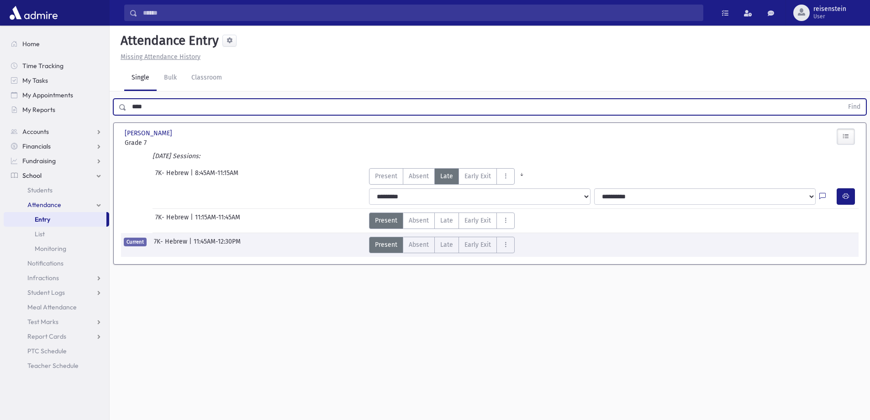
click at [158, 103] on input "****" at bounding box center [484, 107] width 716 height 16
click at [842, 99] on button "Find" at bounding box center [853, 107] width 23 height 16
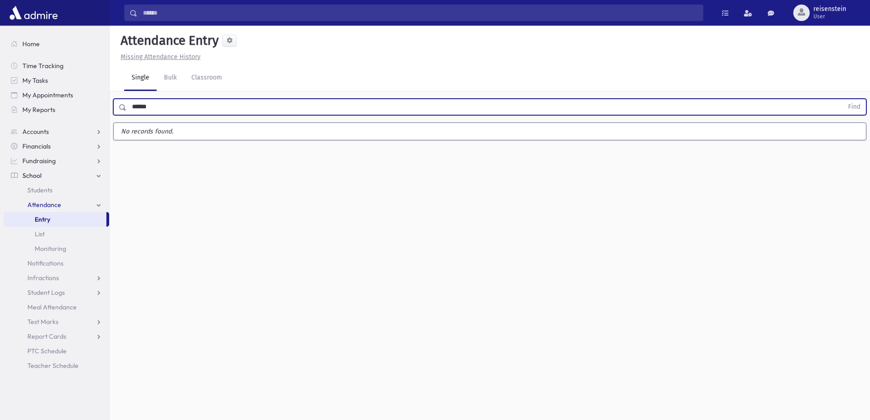
click at [842, 99] on button "Find" at bounding box center [853, 107] width 23 height 16
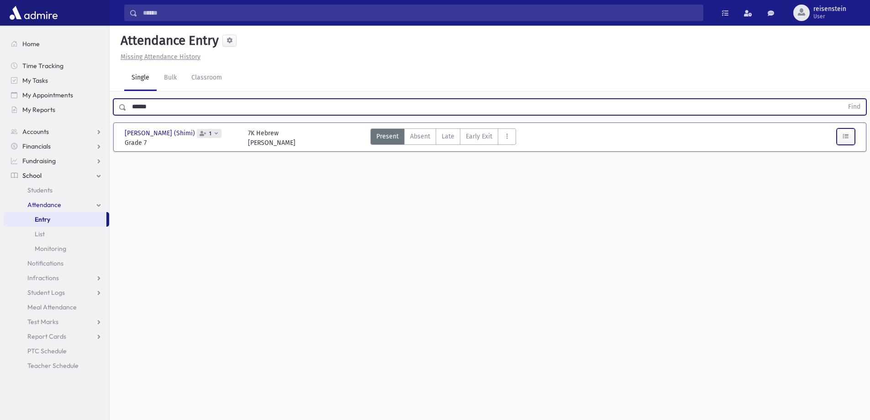
click at [842, 137] on icon "button" at bounding box center [845, 136] width 6 height 8
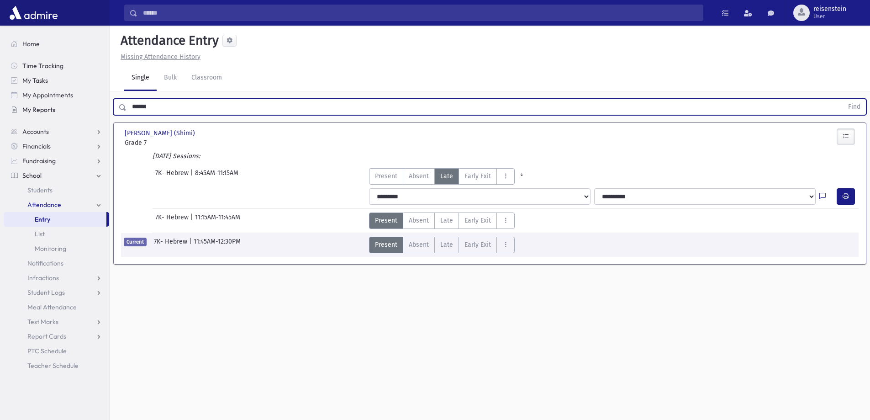
drag, startPoint x: 228, startPoint y: 111, endPoint x: 80, endPoint y: 114, distance: 147.9
click at [80, 114] on div "Search Results All Accounts" at bounding box center [435, 220] width 870 height 440
click at [842, 99] on button "Find" at bounding box center [853, 107] width 23 height 16
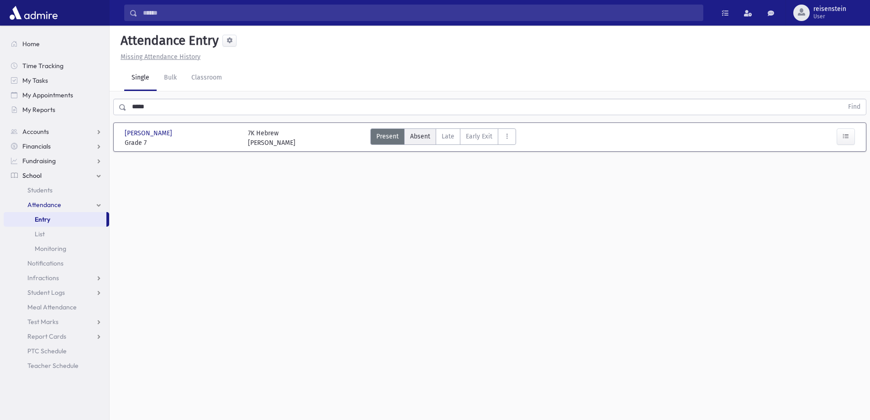
click at [410, 142] on label "Absent A" at bounding box center [420, 136] width 32 height 16
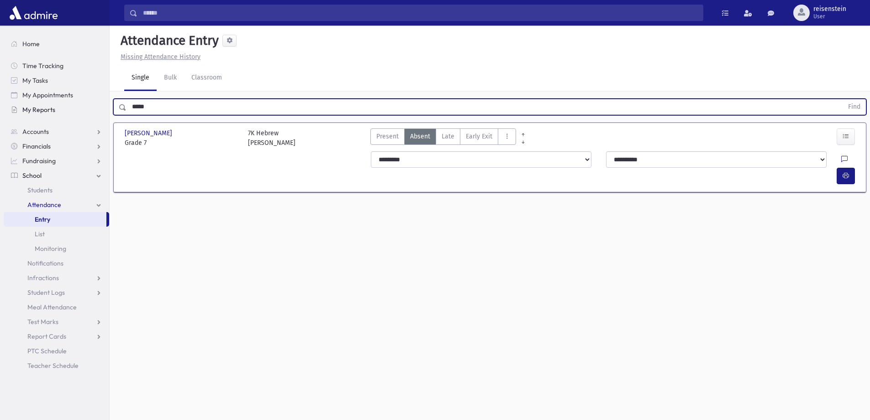
drag, startPoint x: 205, startPoint y: 108, endPoint x: 60, endPoint y: 116, distance: 145.0
click at [60, 116] on div "Search Results All Accounts" at bounding box center [435, 220] width 870 height 440
click at [842, 99] on button "Find" at bounding box center [853, 107] width 23 height 16
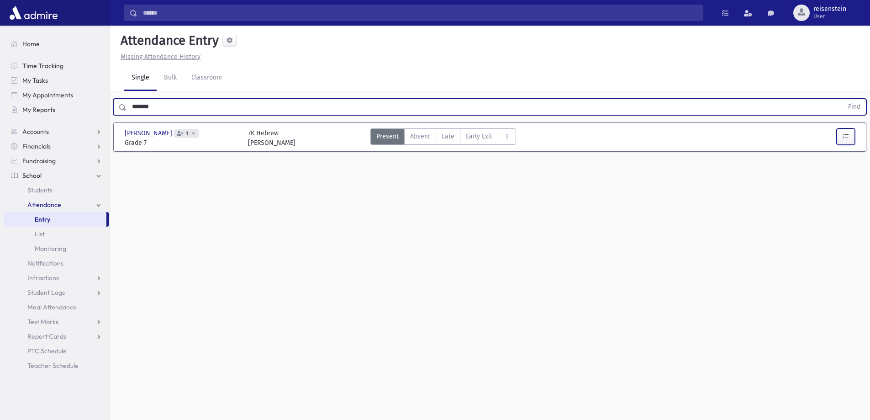
click at [846, 136] on icon "button" at bounding box center [845, 136] width 6 height 8
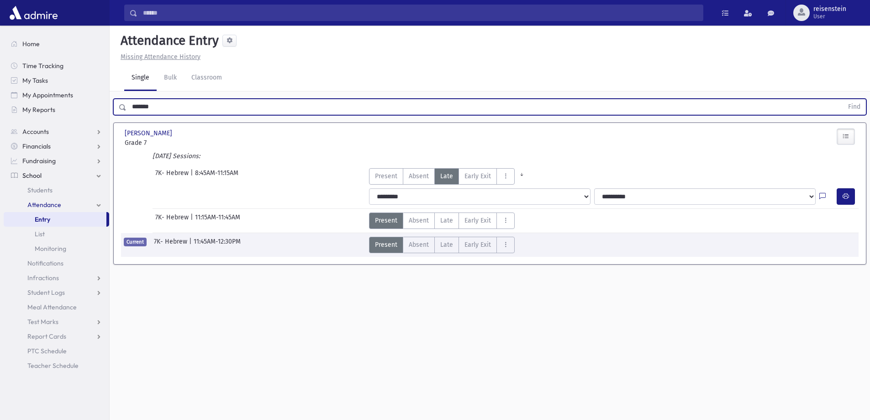
drag, startPoint x: 143, startPoint y: 107, endPoint x: 0, endPoint y: 107, distance: 143.4
click at [0, 107] on html "Search Results All Accounts My Accounts Opportunities Students" at bounding box center [435, 210] width 870 height 420
click at [842, 99] on button "Find" at bounding box center [853, 107] width 23 height 16
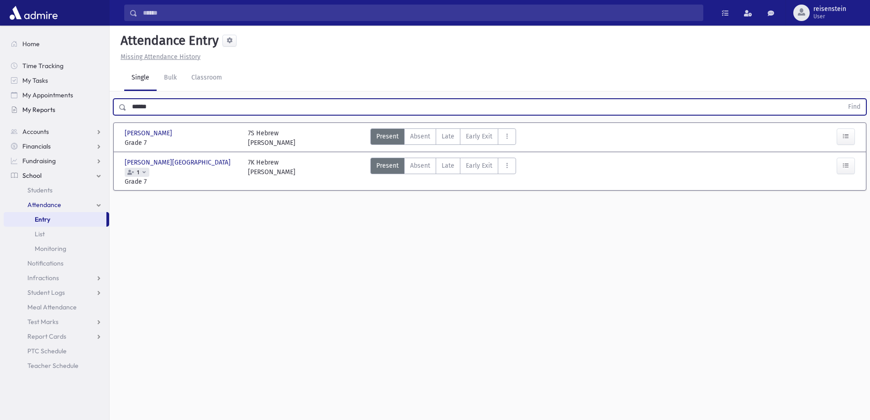
drag, startPoint x: 159, startPoint y: 110, endPoint x: 74, endPoint y: 116, distance: 85.5
click at [74, 116] on div "Search Results All Accounts" at bounding box center [435, 220] width 870 height 440
click at [842, 99] on button "Find" at bounding box center [853, 107] width 23 height 16
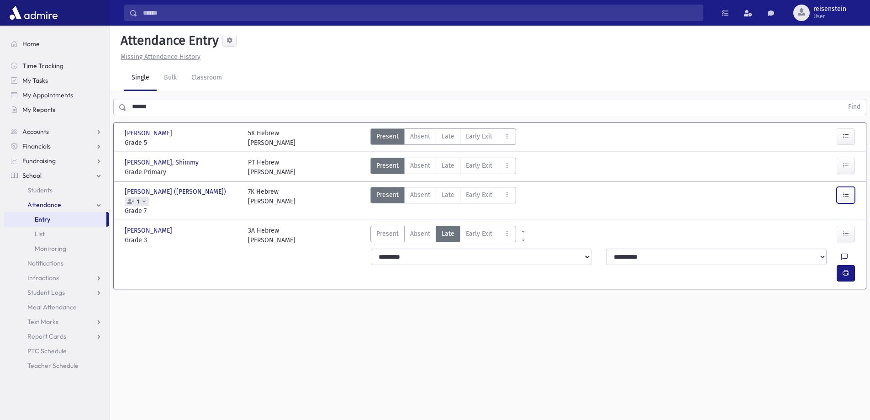
click at [852, 195] on button "button" at bounding box center [845, 195] width 18 height 16
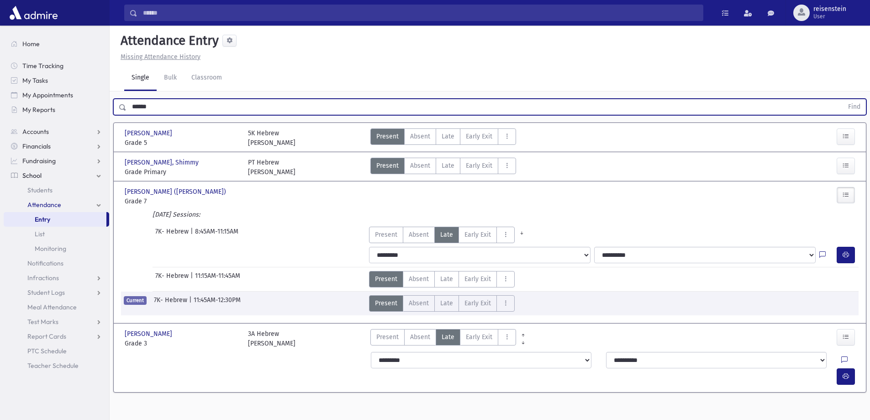
drag, startPoint x: 168, startPoint y: 110, endPoint x: 122, endPoint y: 111, distance: 45.7
click at [122, 111] on div "****** Find" at bounding box center [489, 107] width 753 height 16
click at [842, 99] on button "Find" at bounding box center [853, 107] width 23 height 16
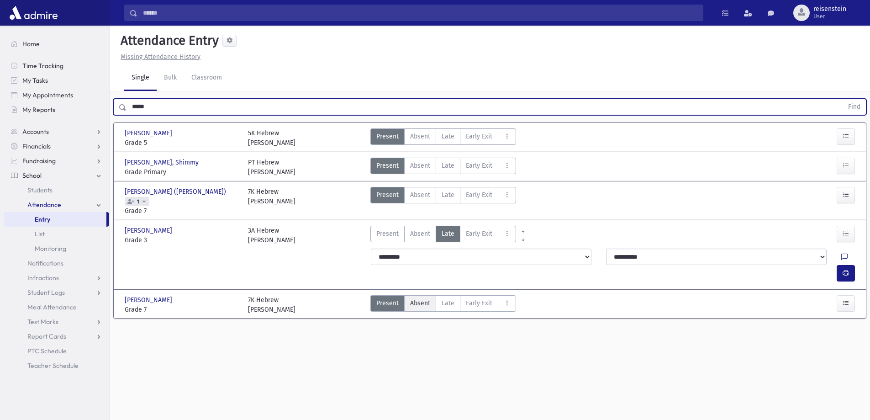
click at [422, 298] on span "Absent" at bounding box center [420, 303] width 20 height 10
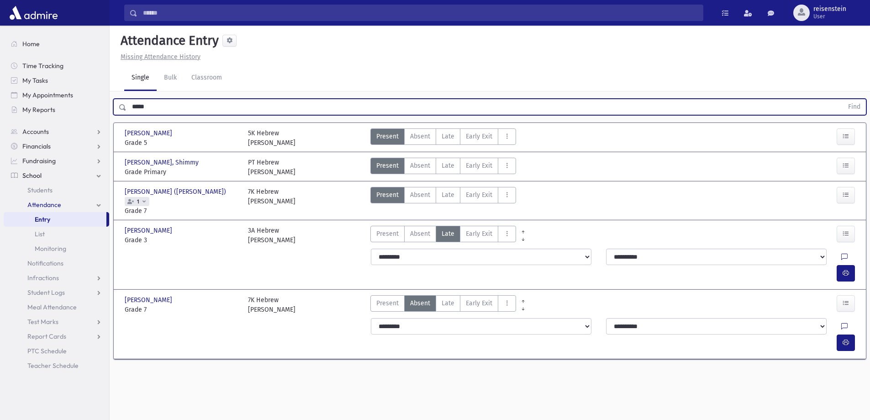
drag, startPoint x: 163, startPoint y: 99, endPoint x: 124, endPoint y: 107, distance: 39.2
click at [124, 107] on div "***** Find" at bounding box center [489, 107] width 753 height 16
click at [842, 99] on button "Find" at bounding box center [853, 107] width 23 height 16
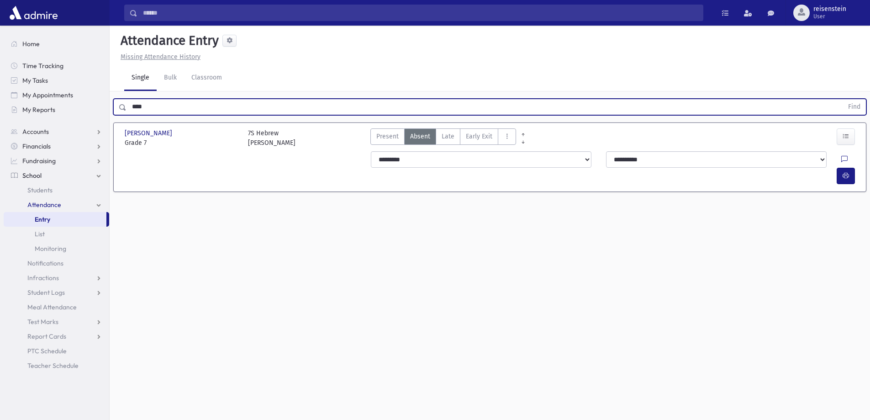
click at [842, 99] on button "Find" at bounding box center [853, 107] width 23 height 16
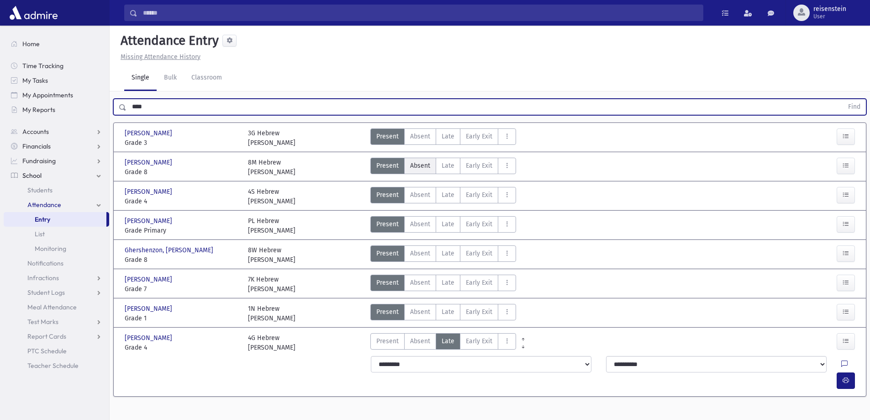
click at [428, 166] on span "Absent" at bounding box center [420, 166] width 20 height 10
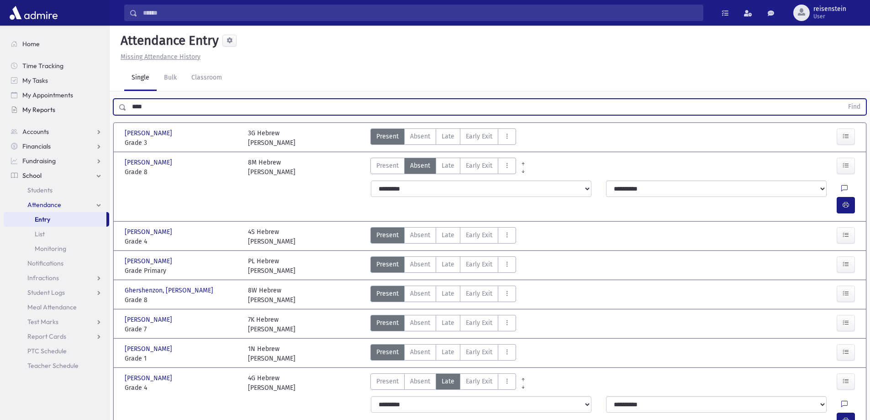
drag, startPoint x: 171, startPoint y: 106, endPoint x: 101, endPoint y: 113, distance: 70.6
click at [101, 113] on div "Search Results All Accounts" at bounding box center [435, 235] width 870 height 470
click at [842, 99] on button "Find" at bounding box center [853, 107] width 23 height 16
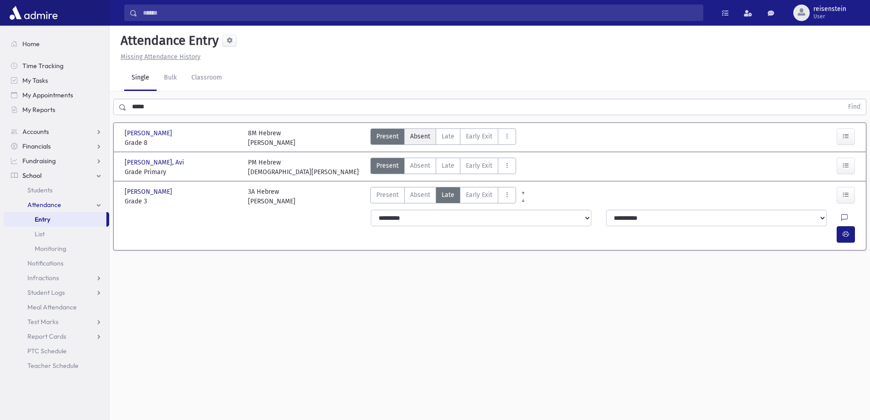
click at [420, 136] on span "Absent" at bounding box center [420, 136] width 20 height 10
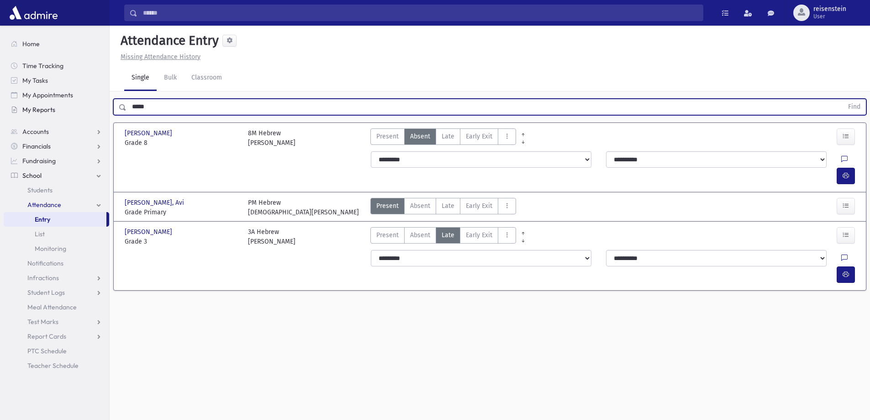
drag, startPoint x: 178, startPoint y: 107, endPoint x: 105, endPoint y: 112, distance: 72.8
click at [105, 112] on div "Search Results All Accounts" at bounding box center [435, 220] width 870 height 440
click at [842, 99] on button "Find" at bounding box center [853, 107] width 23 height 16
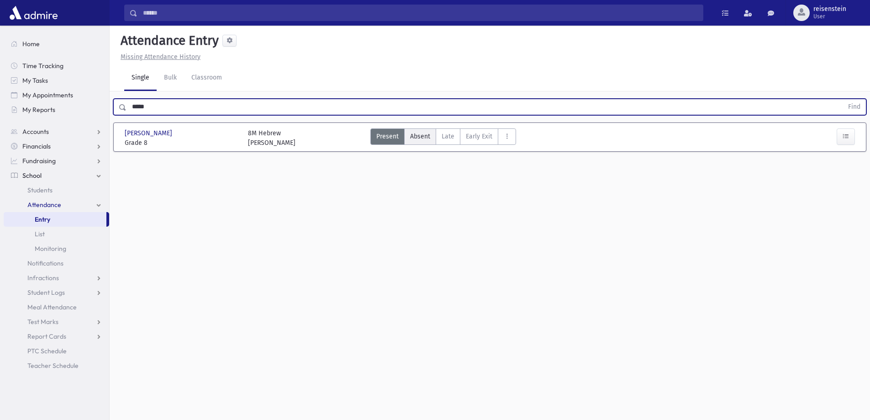
click at [425, 132] on span "Absent" at bounding box center [420, 136] width 20 height 10
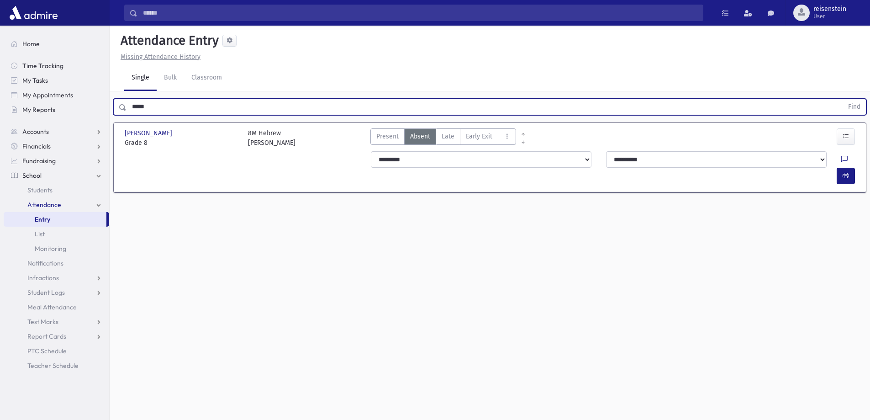
drag, startPoint x: 154, startPoint y: 105, endPoint x: 113, endPoint y: 110, distance: 40.9
click at [113, 110] on div "***** Find" at bounding box center [489, 107] width 753 height 16
click at [842, 99] on button "Find" at bounding box center [853, 107] width 23 height 16
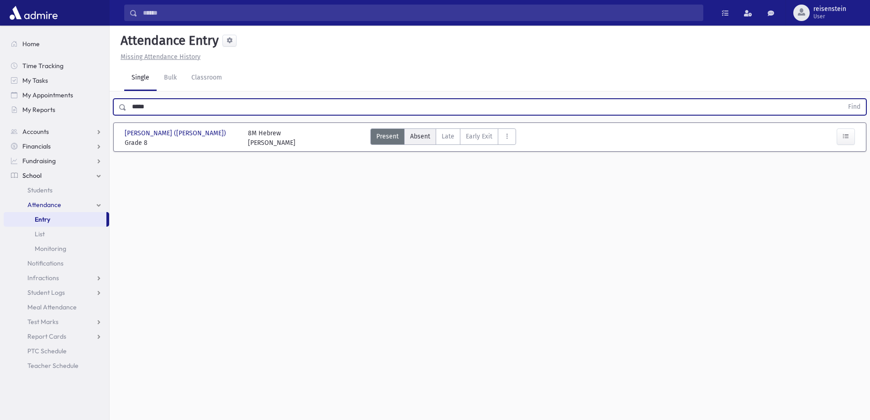
click at [418, 141] on label "Absent A" at bounding box center [420, 136] width 32 height 16
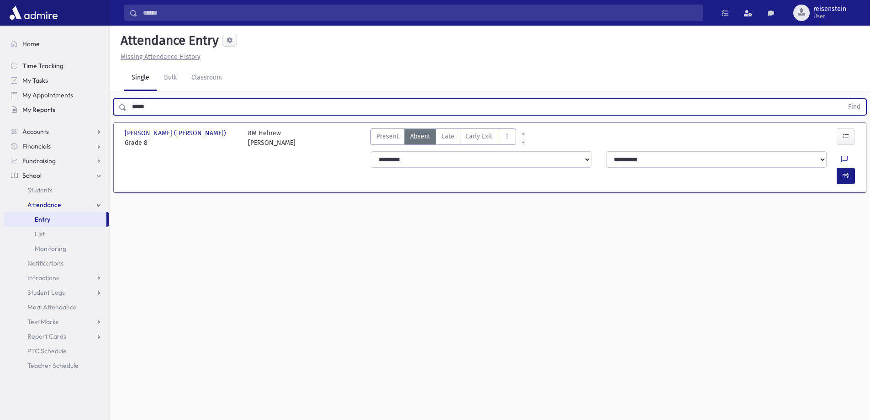
drag, startPoint x: 163, startPoint y: 108, endPoint x: 81, endPoint y: 108, distance: 81.3
click at [81, 108] on div "Search Results All Accounts" at bounding box center [435, 220] width 870 height 440
click at [842, 99] on button "Find" at bounding box center [853, 107] width 23 height 16
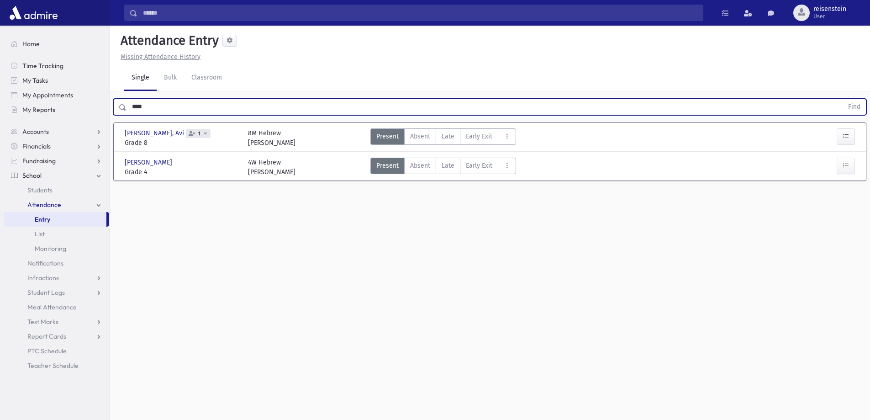
drag, startPoint x: 182, startPoint y: 108, endPoint x: 95, endPoint y: 117, distance: 87.7
click at [95, 117] on div "Search Results All Accounts" at bounding box center [435, 220] width 870 height 440
click at [842, 99] on button "Find" at bounding box center [853, 107] width 23 height 16
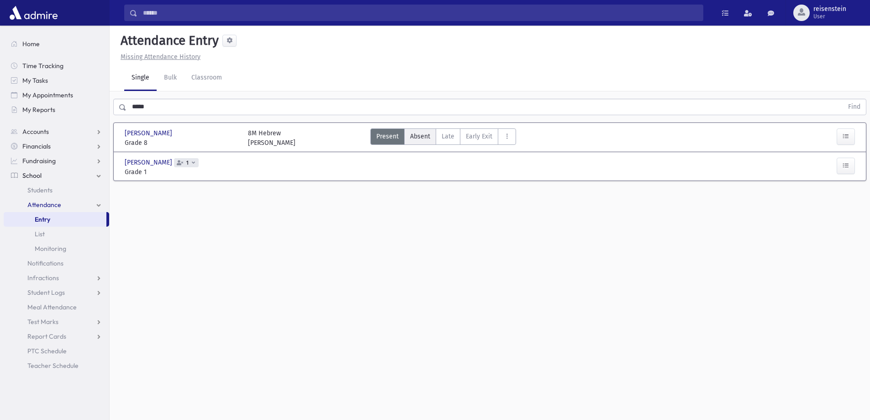
click at [421, 136] on span "Absent" at bounding box center [420, 136] width 20 height 10
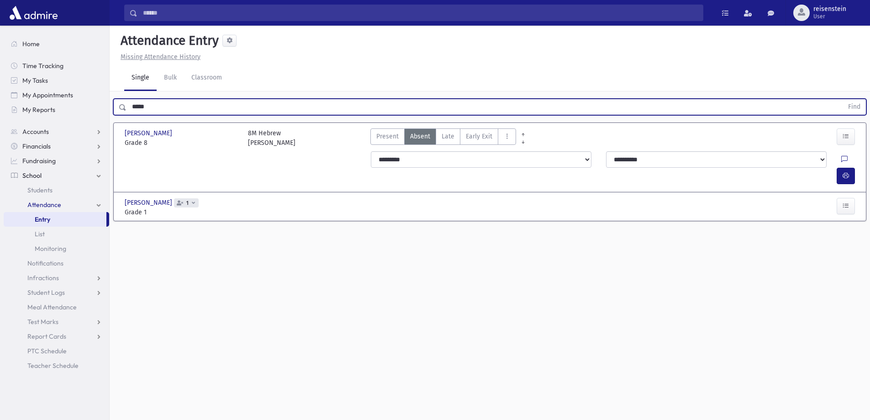
drag, startPoint x: 211, startPoint y: 110, endPoint x: 102, endPoint y: 122, distance: 109.4
click at [102, 122] on div "Search Results All Accounts" at bounding box center [435, 220] width 870 height 440
click at [842, 99] on button "Find" at bounding box center [853, 107] width 23 height 16
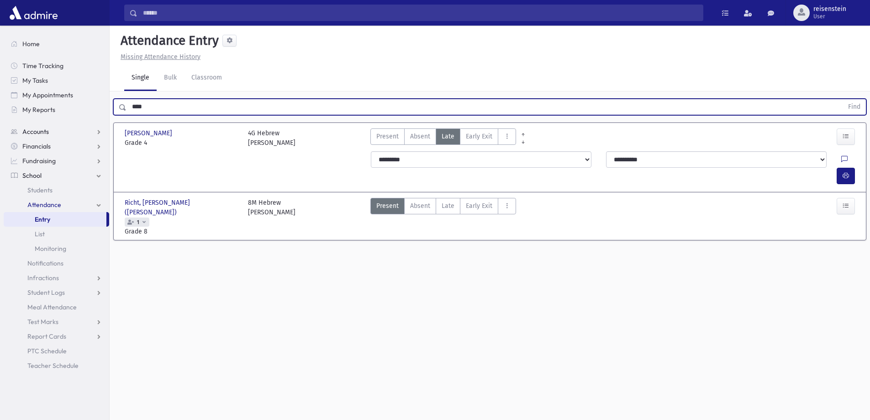
drag, startPoint x: 136, startPoint y: 121, endPoint x: 96, endPoint y: 127, distance: 40.2
click at [96, 127] on div "Search Results All Accounts" at bounding box center [435, 220] width 870 height 440
click at [842, 99] on button "Find" at bounding box center [853, 107] width 23 height 16
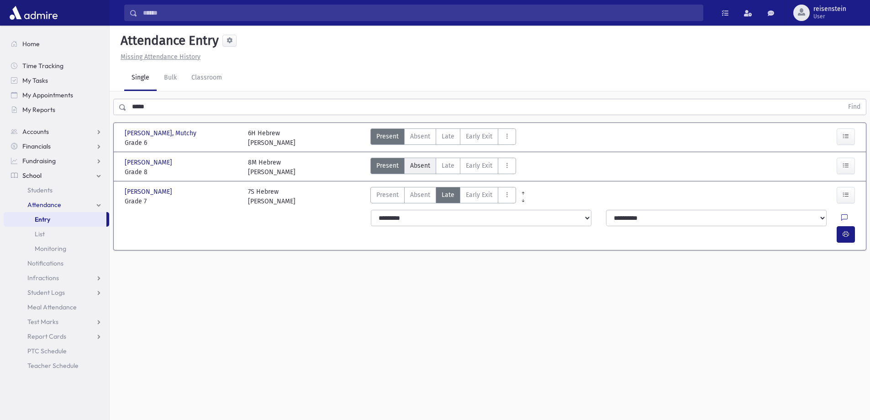
click at [423, 165] on span "Absent" at bounding box center [420, 166] width 20 height 10
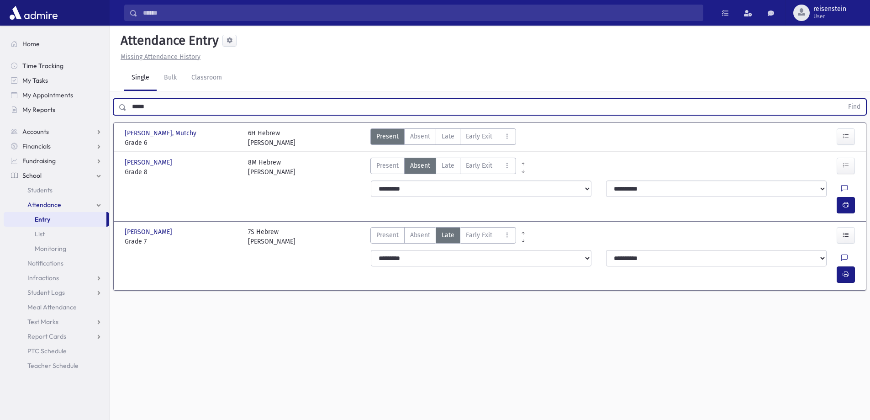
drag, startPoint x: 202, startPoint y: 109, endPoint x: 105, endPoint y: 121, distance: 98.0
click at [105, 121] on div "Search Results All Accounts" at bounding box center [435, 220] width 870 height 440
type input "****"
click at [842, 99] on button "Find" at bounding box center [853, 107] width 23 height 16
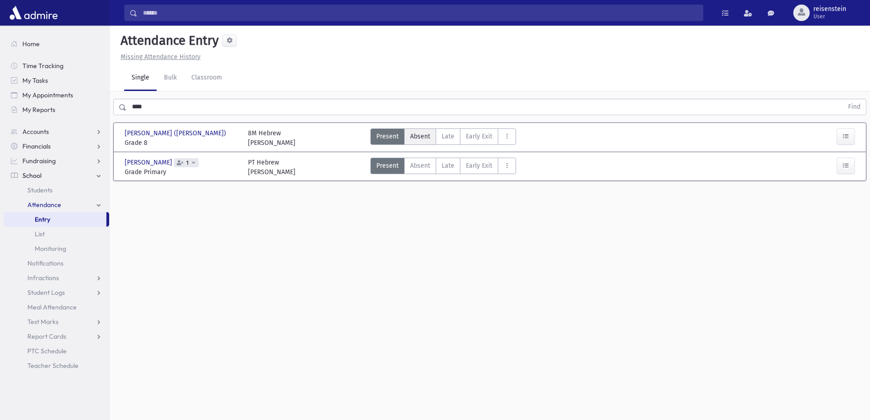
click at [414, 134] on span "Absent" at bounding box center [420, 136] width 20 height 10
